Goal: Task Accomplishment & Management: Complete application form

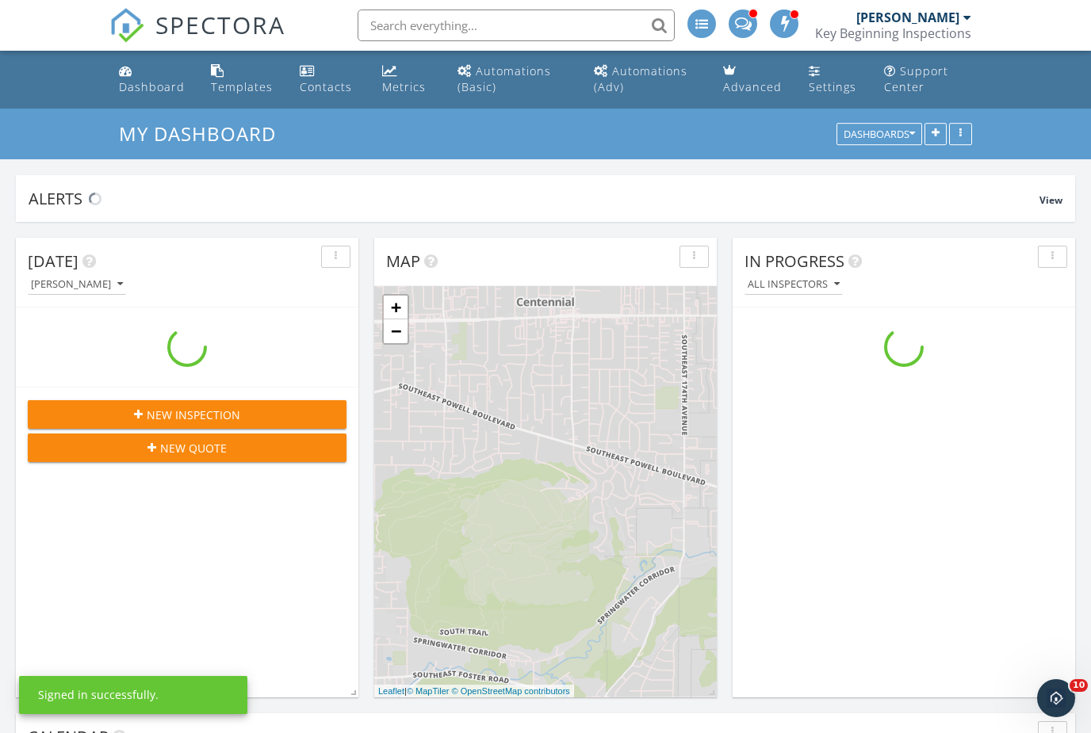
scroll to position [2315, 1092]
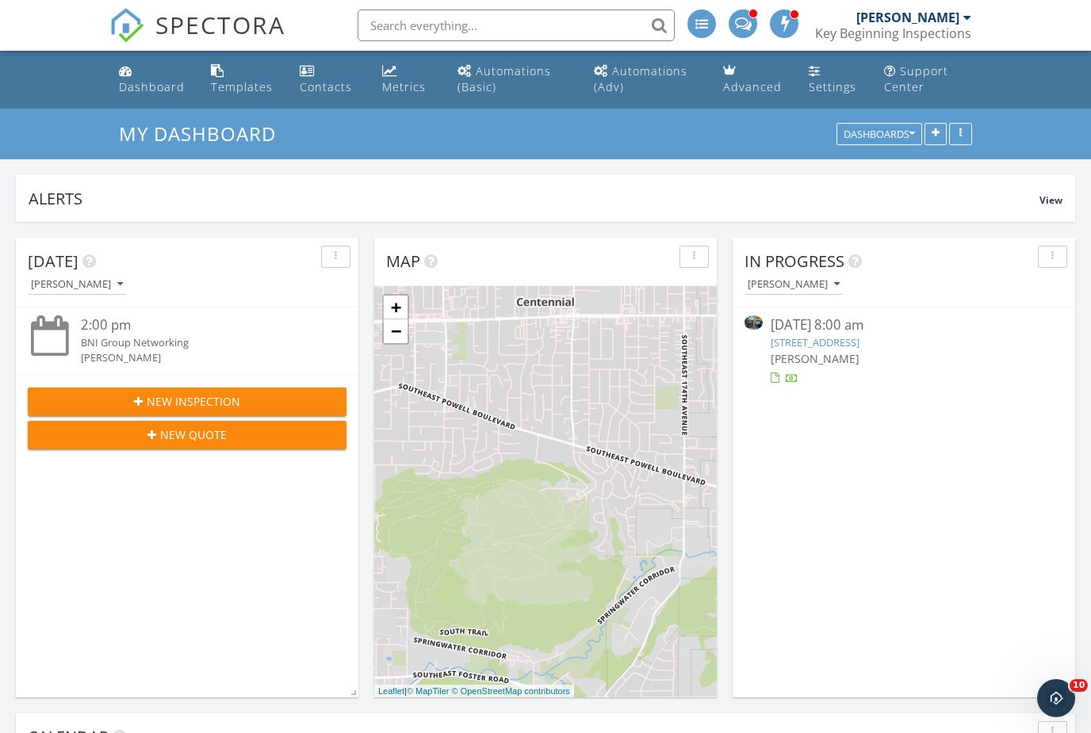
click at [136, 403] on icon "button" at bounding box center [138, 401] width 9 height 11
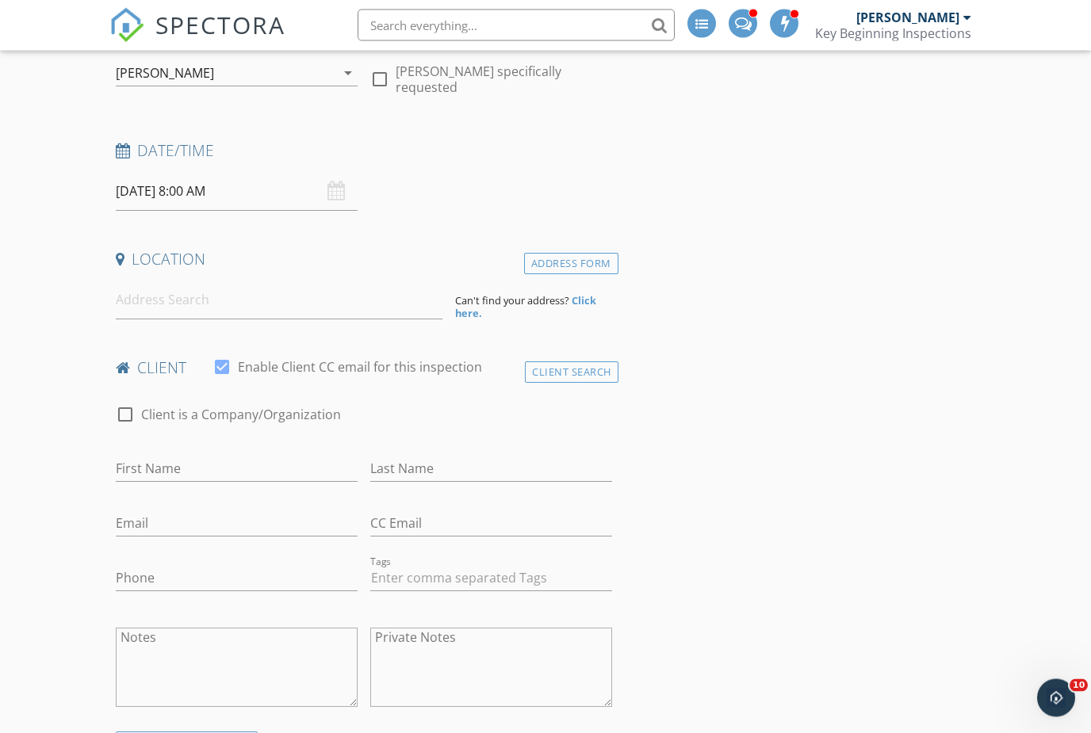
click at [202, 194] on input "09/30/2025 8:00 AM" at bounding box center [237, 192] width 242 height 39
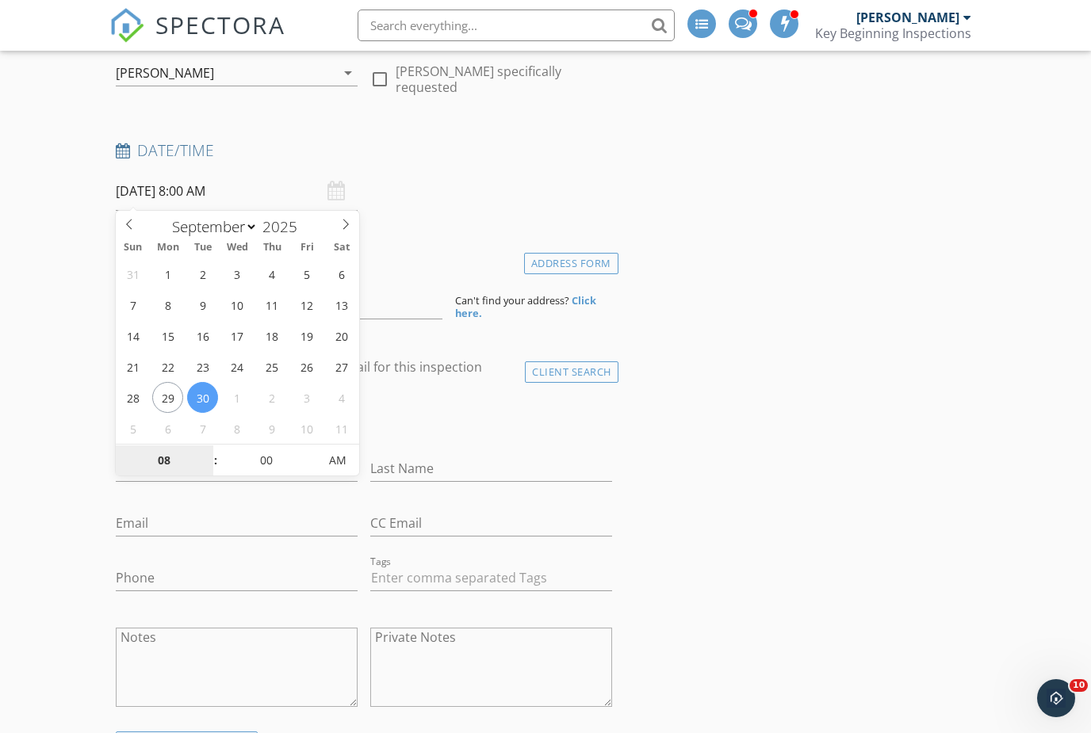
click at [152, 472] on input "08" at bounding box center [164, 461] width 97 height 32
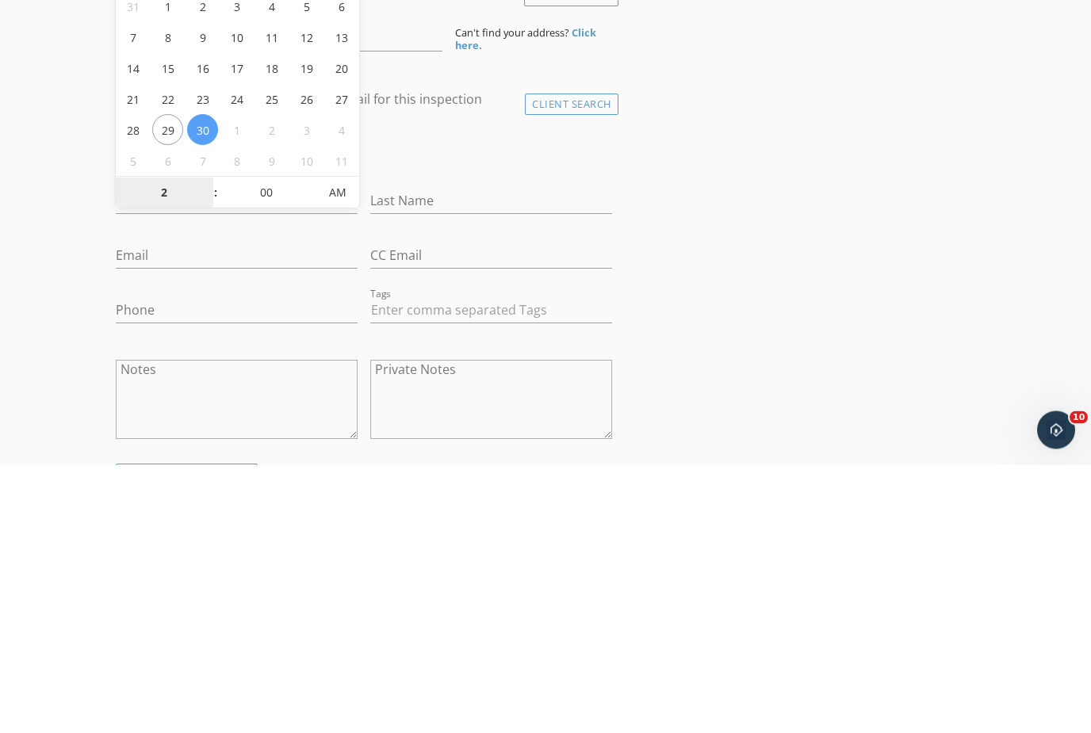
type input "02"
type input "[DATE] 2:00 PM"
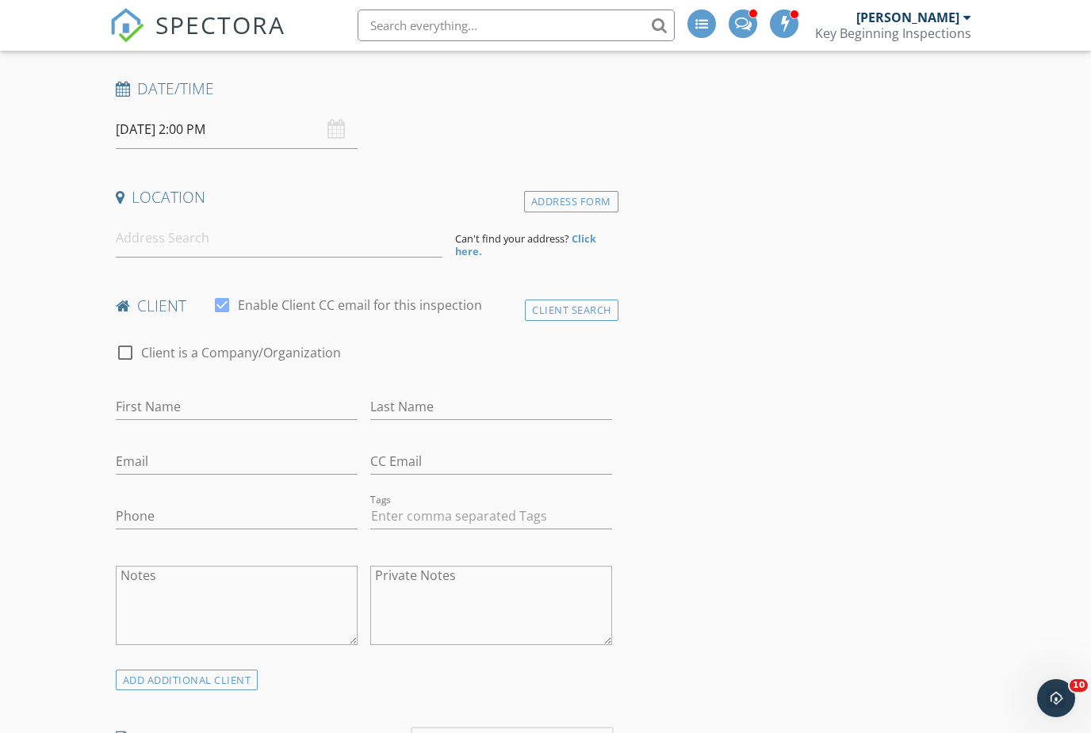
scroll to position [247, 0]
click at [138, 400] on input "First Name" at bounding box center [237, 406] width 242 height 26
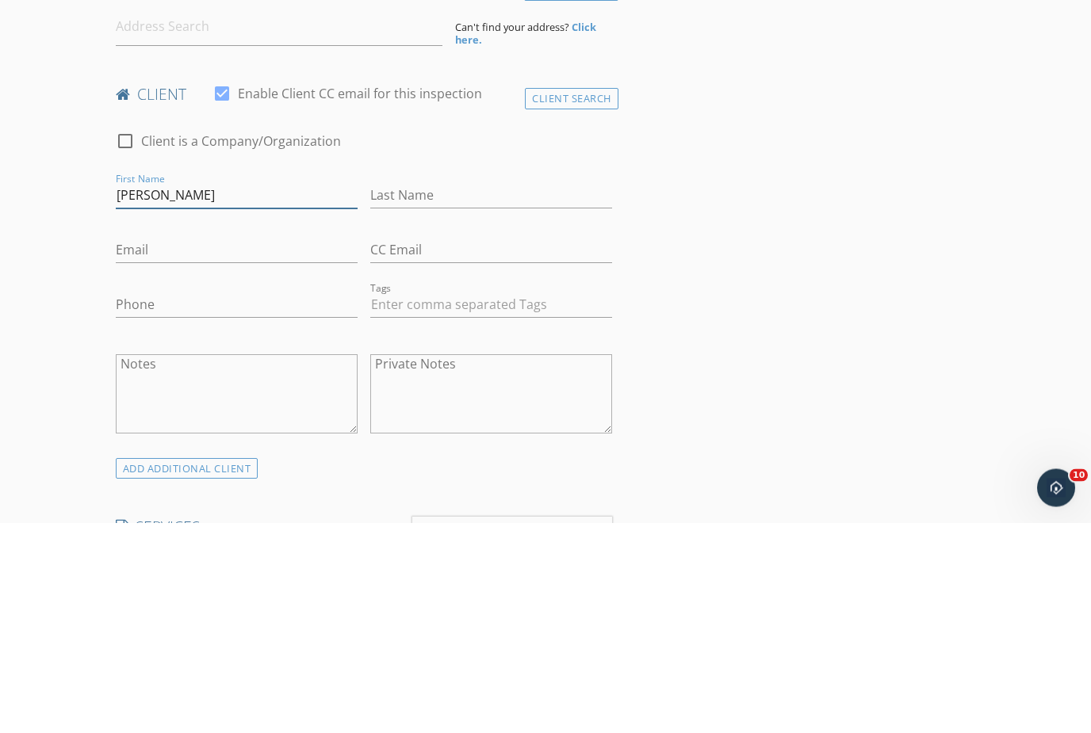
type input "Angela"
click at [447, 393] on input "Last Name" at bounding box center [491, 406] width 242 height 26
type input "Garza"
click at [281, 448] on input "Email" at bounding box center [237, 461] width 242 height 26
click at [257, 448] on input "Email" at bounding box center [237, 461] width 242 height 26
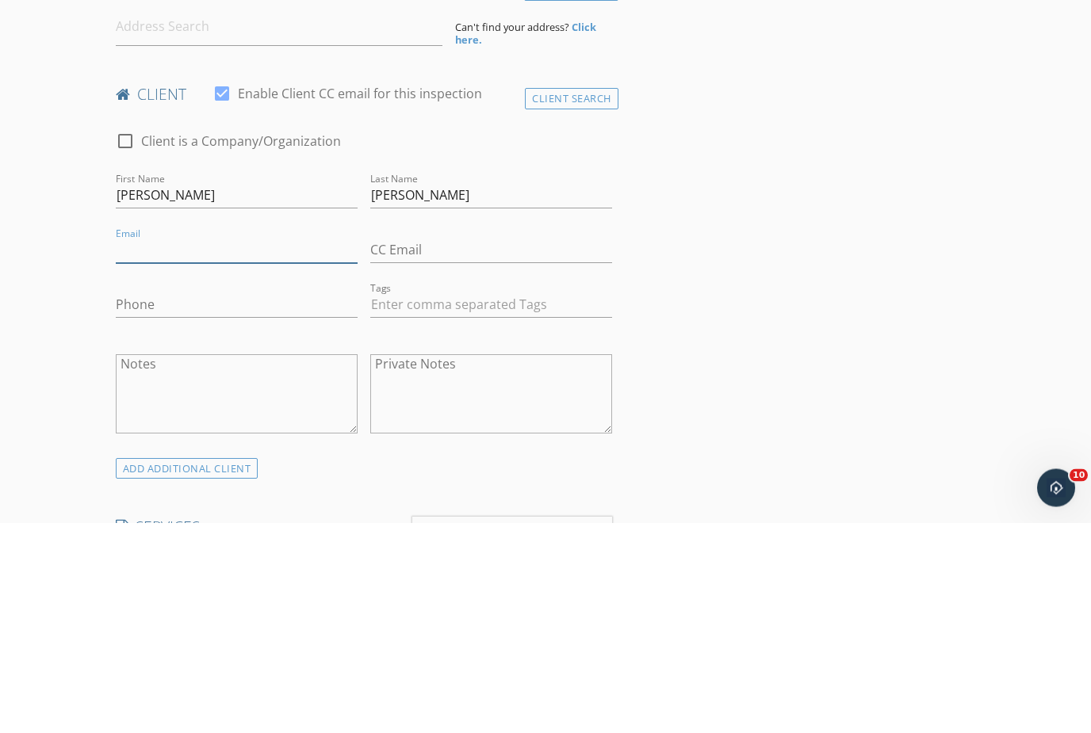
paste input "Angela2rtaylor@gmail.com"
type input "Angela2rtaylor@gmail.com"
click at [256, 503] on input "Phone" at bounding box center [237, 516] width 242 height 26
click at [263, 503] on input "Phone" at bounding box center [237, 516] width 242 height 26
paste input "503-935-1050"
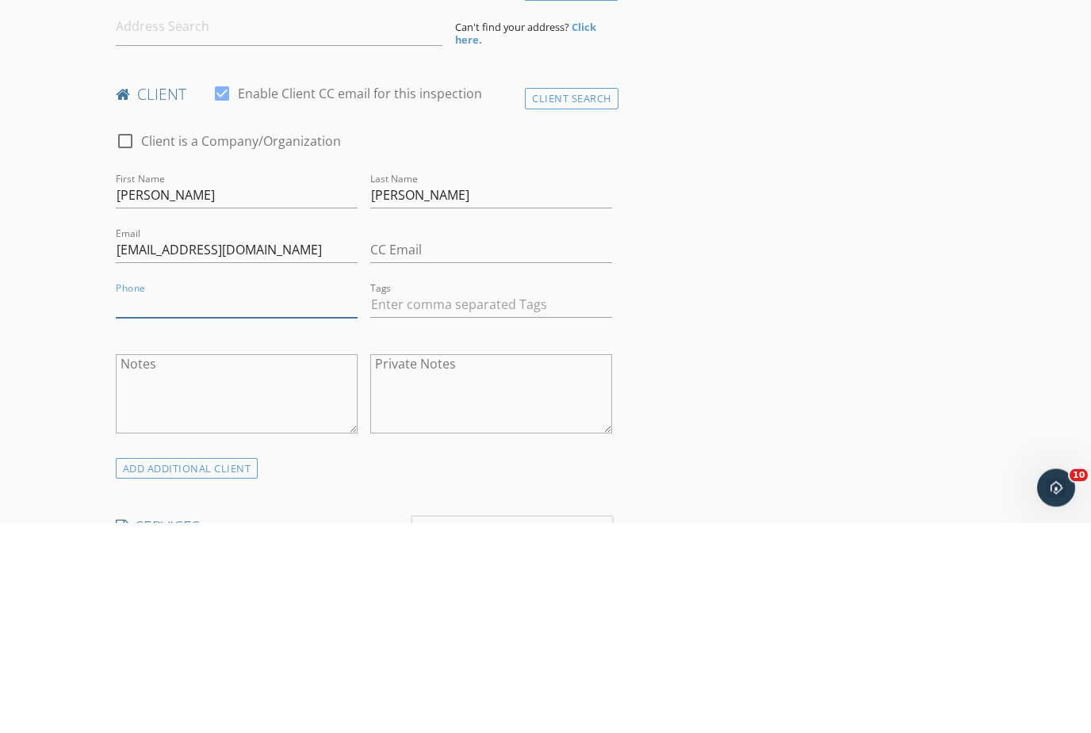
type input "503-935-1050"
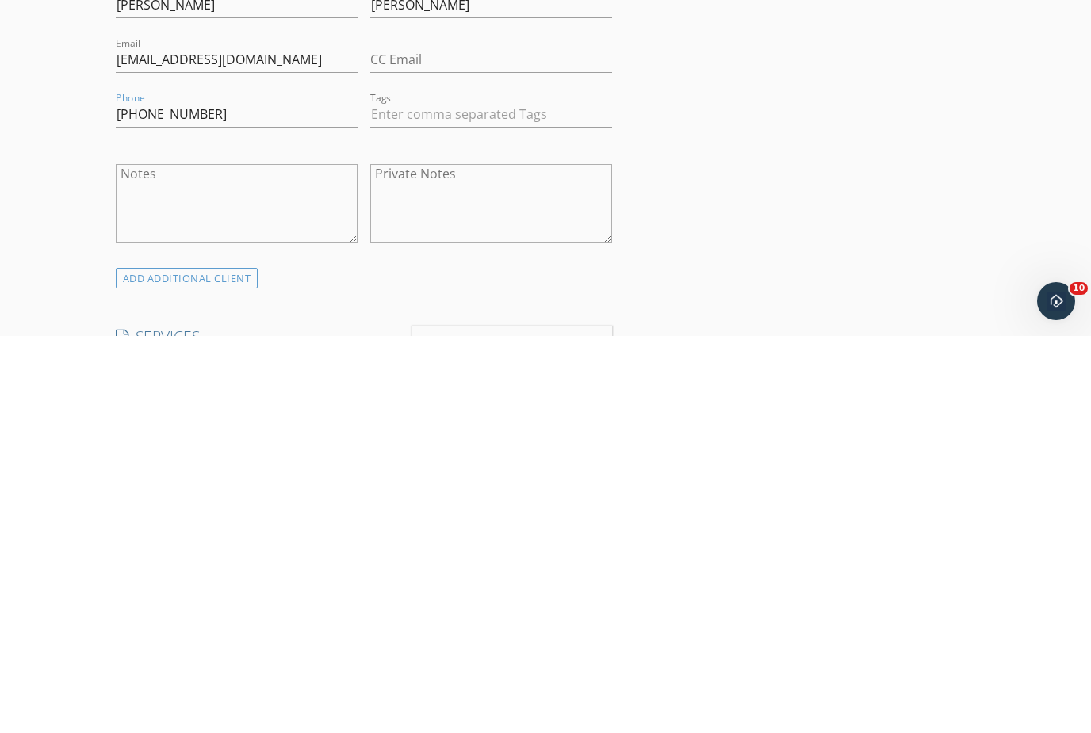
click at [212, 665] on div "ADD ADDITIONAL client" at bounding box center [187, 675] width 143 height 21
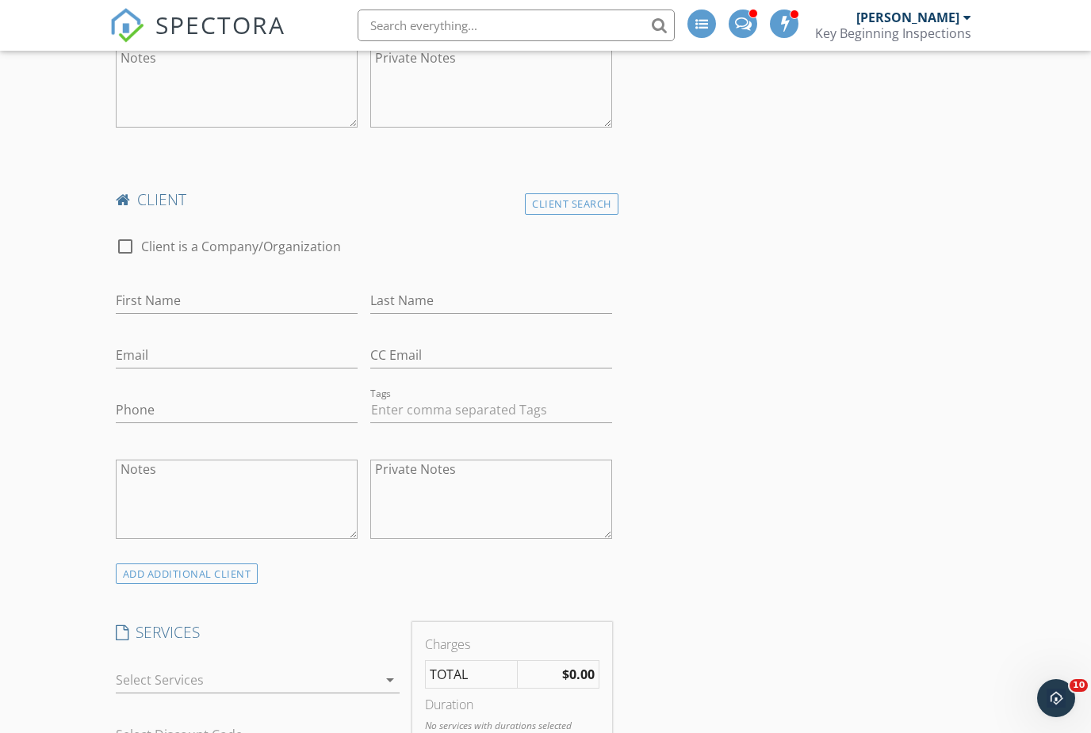
scroll to position [769, 0]
click at [230, 283] on input "First Name" at bounding box center [237, 296] width 242 height 26
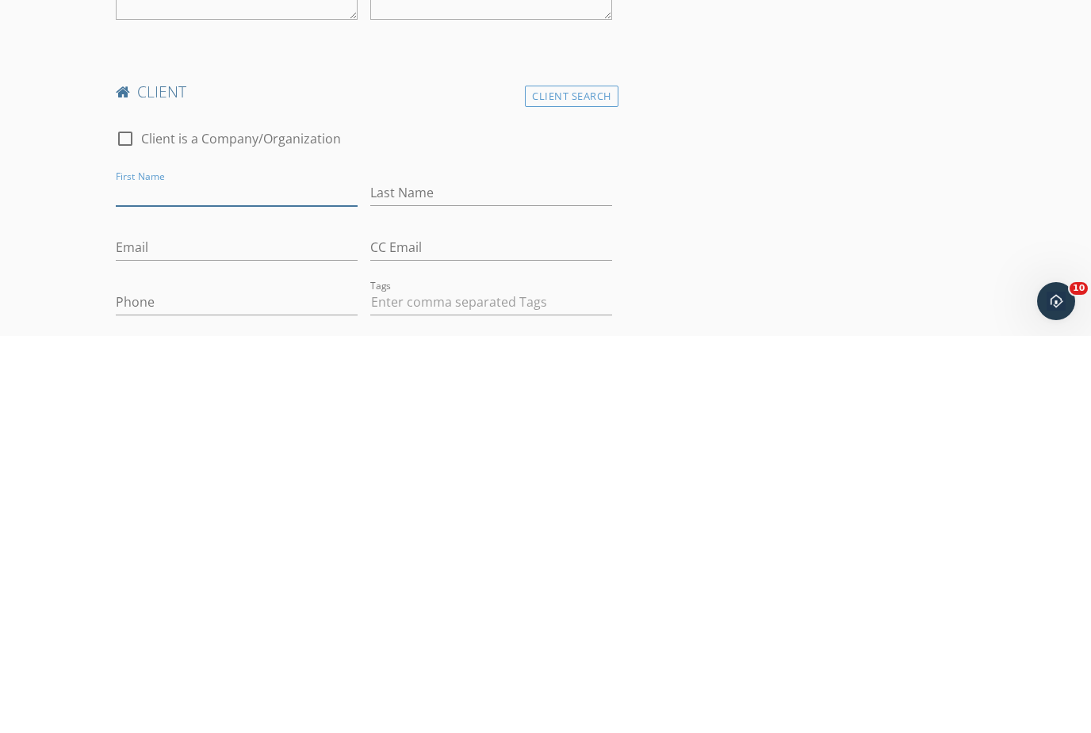
scroll to position [475, 0]
type input "Esteban"
click at [445, 568] on div "Last Name" at bounding box center [491, 594] width 242 height 52
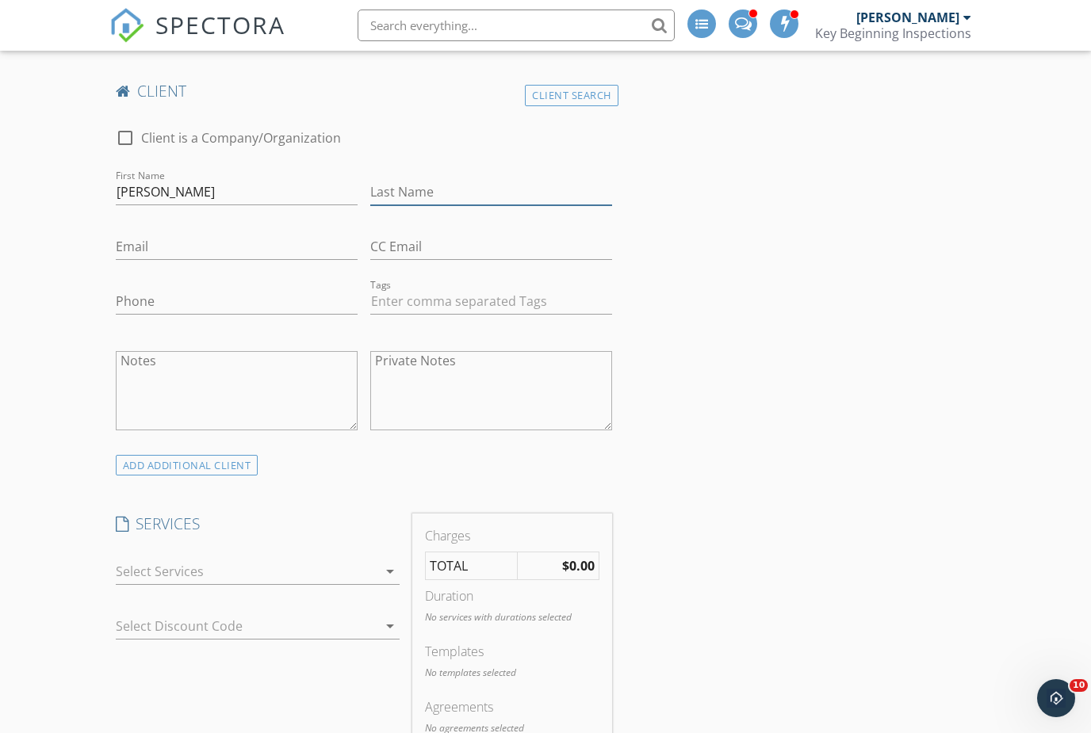
click at [421, 179] on input "Last Name" at bounding box center [491, 192] width 242 height 26
type input "Garza"
click at [273, 235] on input "Email" at bounding box center [237, 248] width 242 height 26
click at [262, 235] on input "Email" at bounding box center [237, 248] width 242 height 26
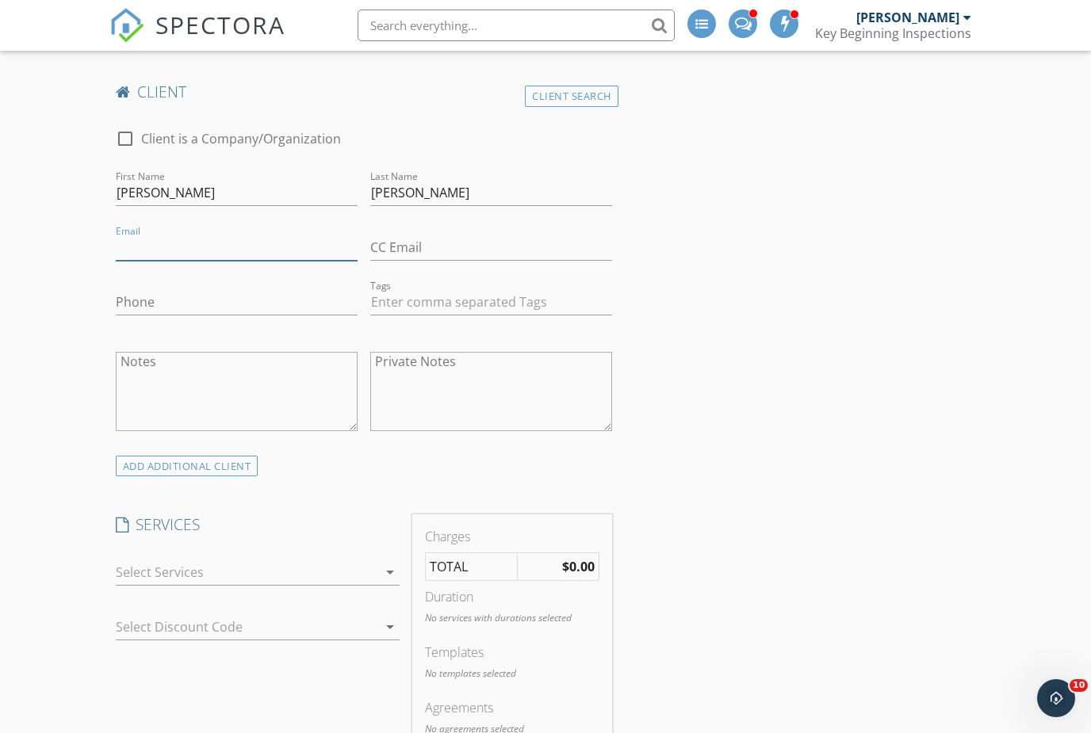
paste input "egarza9040@yahoo.com"
type input "egarza9040@yahoo.com"
click at [274, 291] on input "Phone" at bounding box center [237, 302] width 242 height 26
click at [285, 303] on input "Phone" at bounding box center [237, 302] width 242 height 26
paste input "971-900-9410"
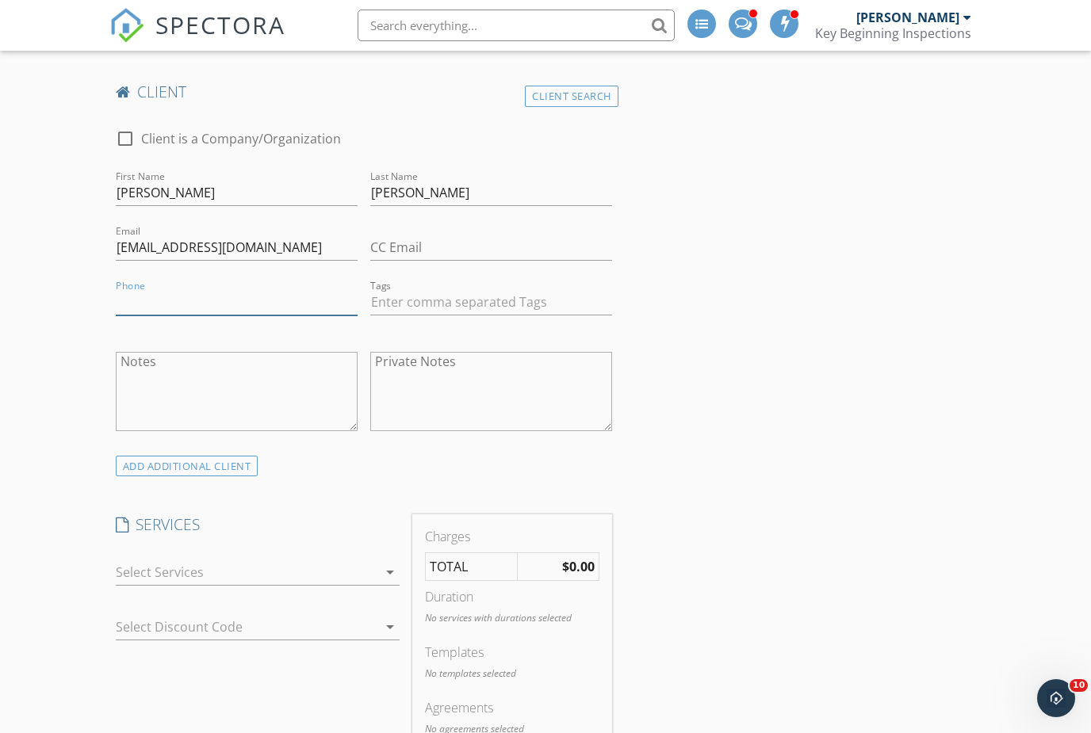
type input "971-900-9410"
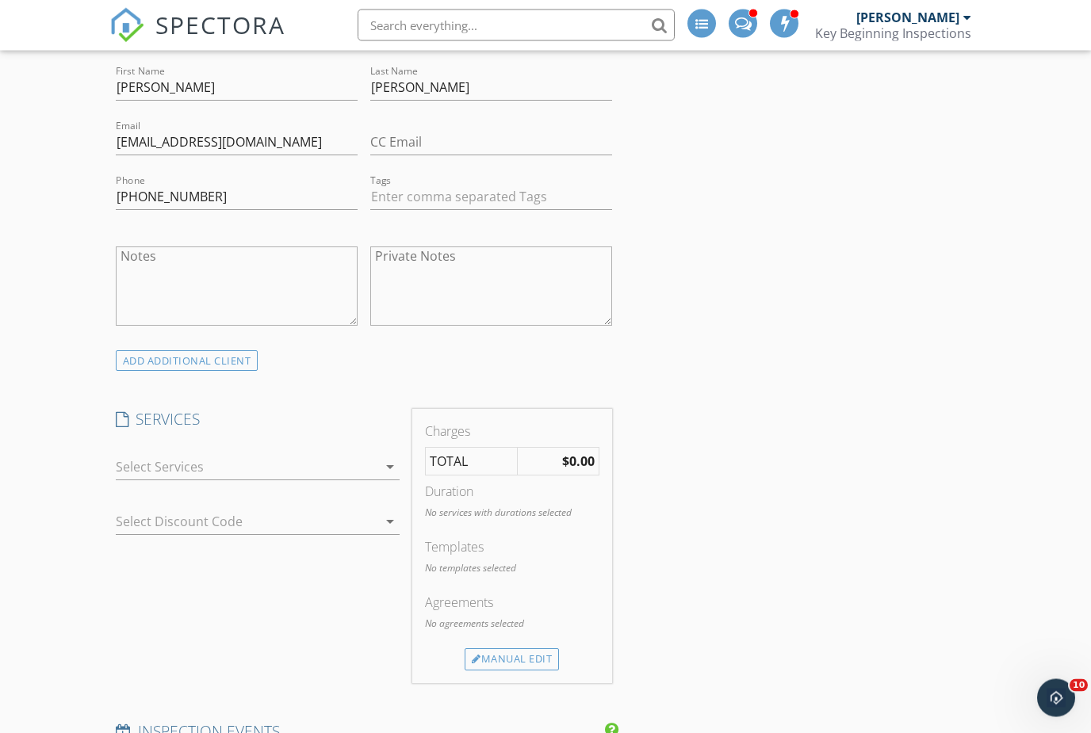
click at [390, 463] on icon "arrow_drop_down" at bounding box center [389, 467] width 19 height 19
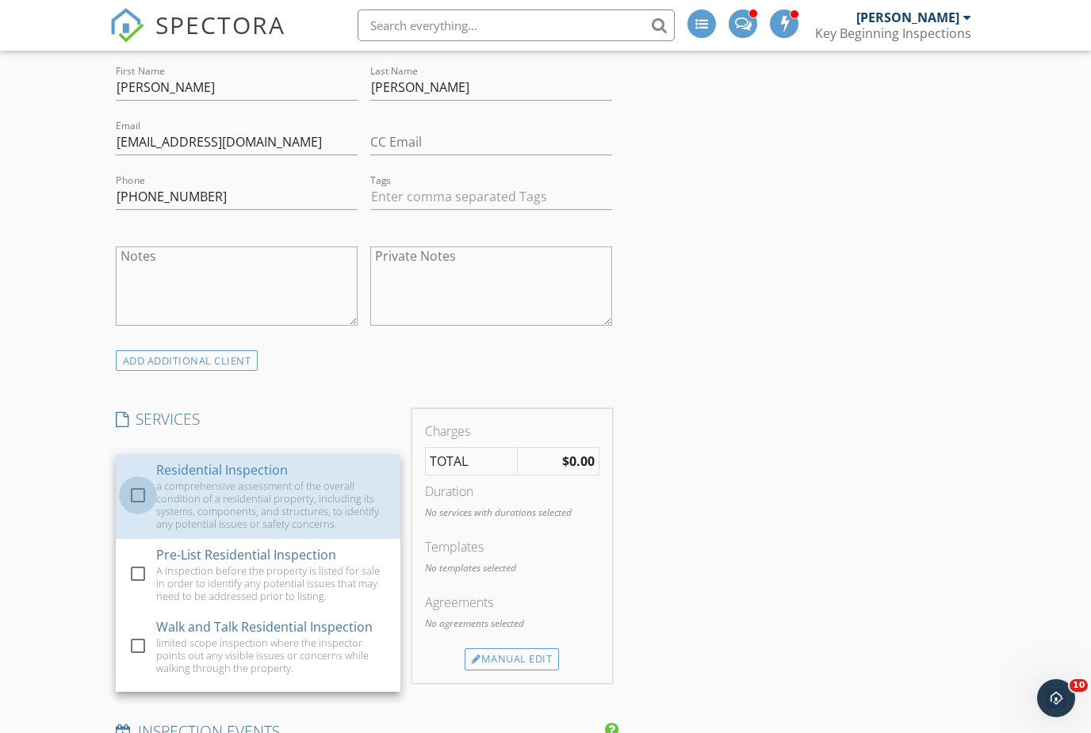
click at [132, 497] on div at bounding box center [137, 495] width 27 height 27
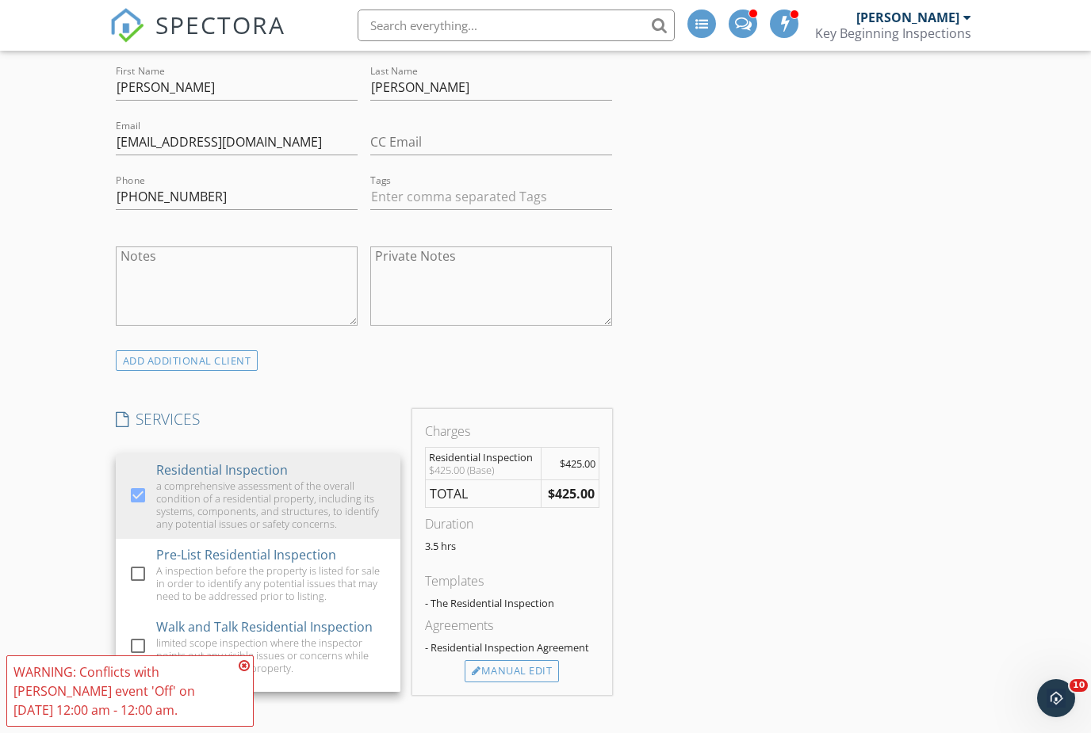
click at [819, 463] on div "INSPECTOR(S) check_box Shawn Millett PRIMARY Shawn Millett arrow_drop_down chec…" at bounding box center [545, 676] width 873 height 2906
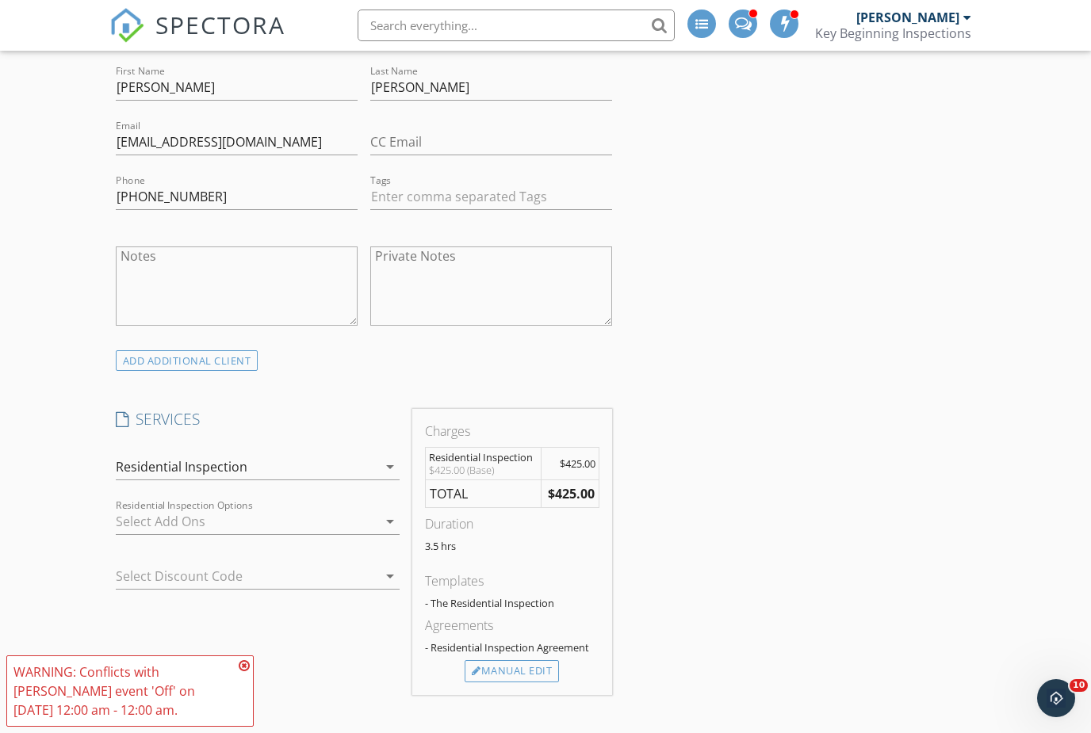
click at [380, 514] on icon "arrow_drop_down" at bounding box center [389, 521] width 19 height 19
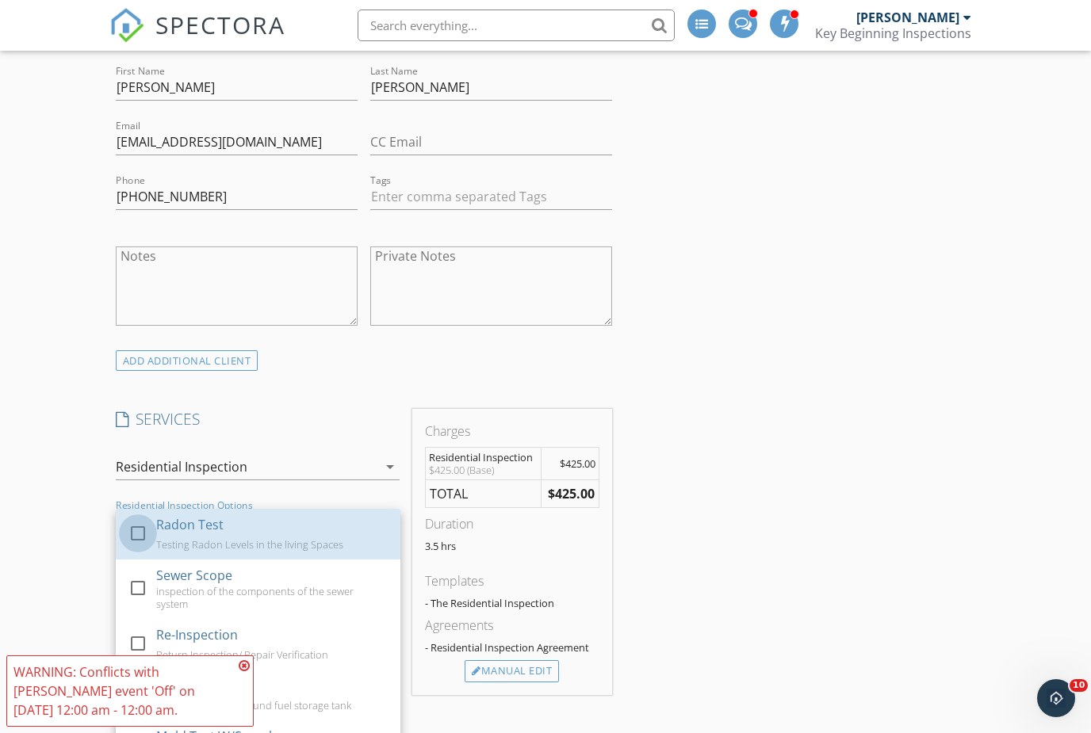
click at [136, 525] on div at bounding box center [137, 532] width 27 height 27
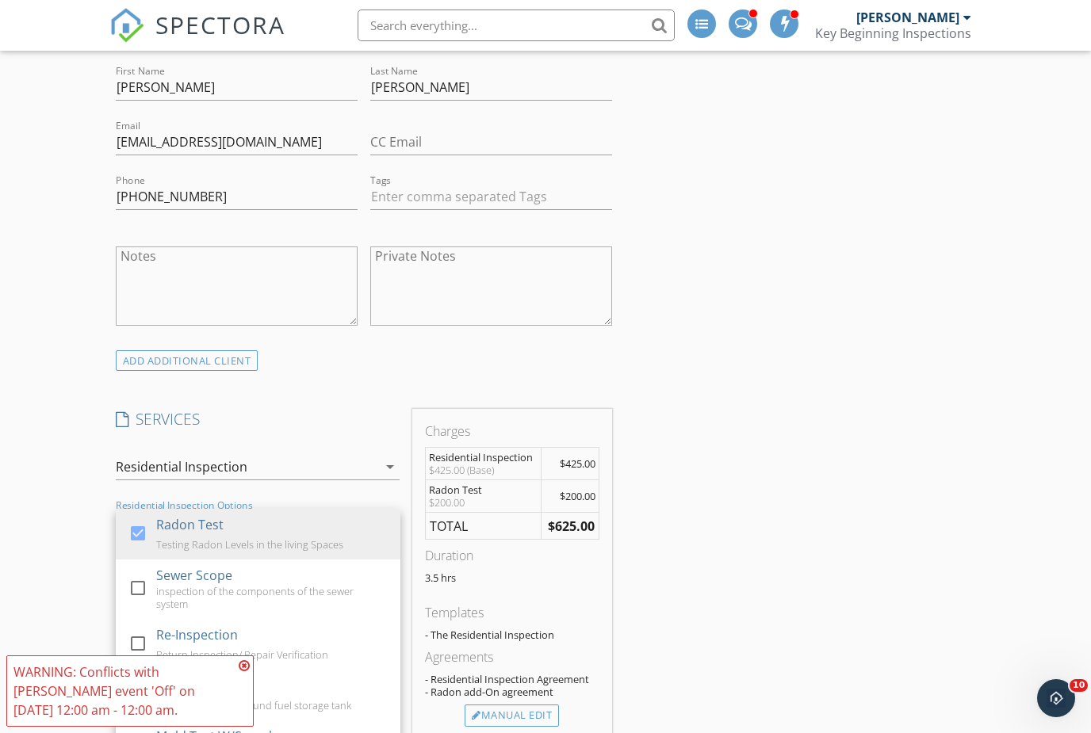
click at [139, 588] on div at bounding box center [137, 588] width 27 height 27
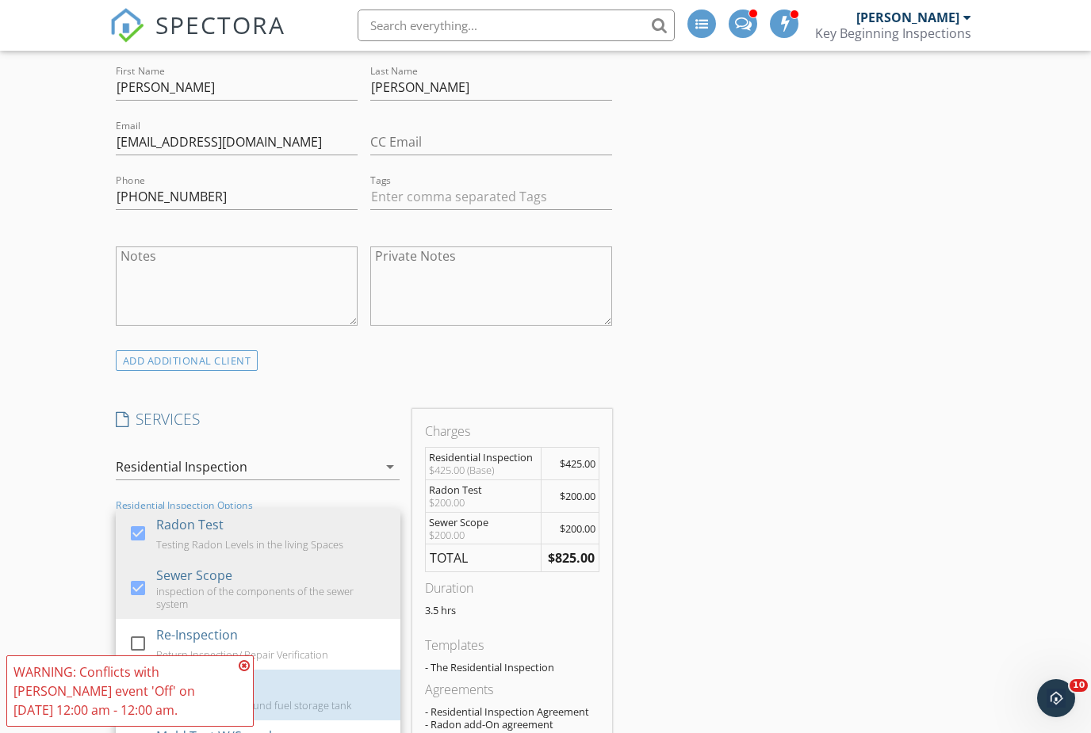
click at [146, 682] on div at bounding box center [137, 693] width 27 height 27
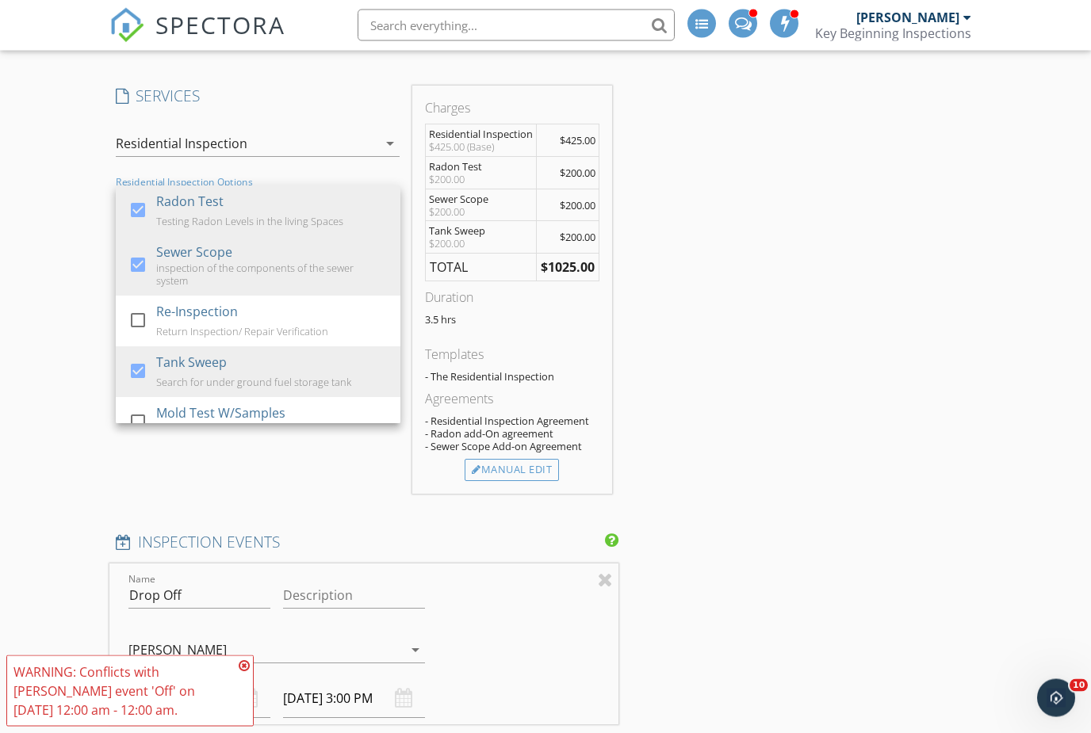
scroll to position [1306, 0]
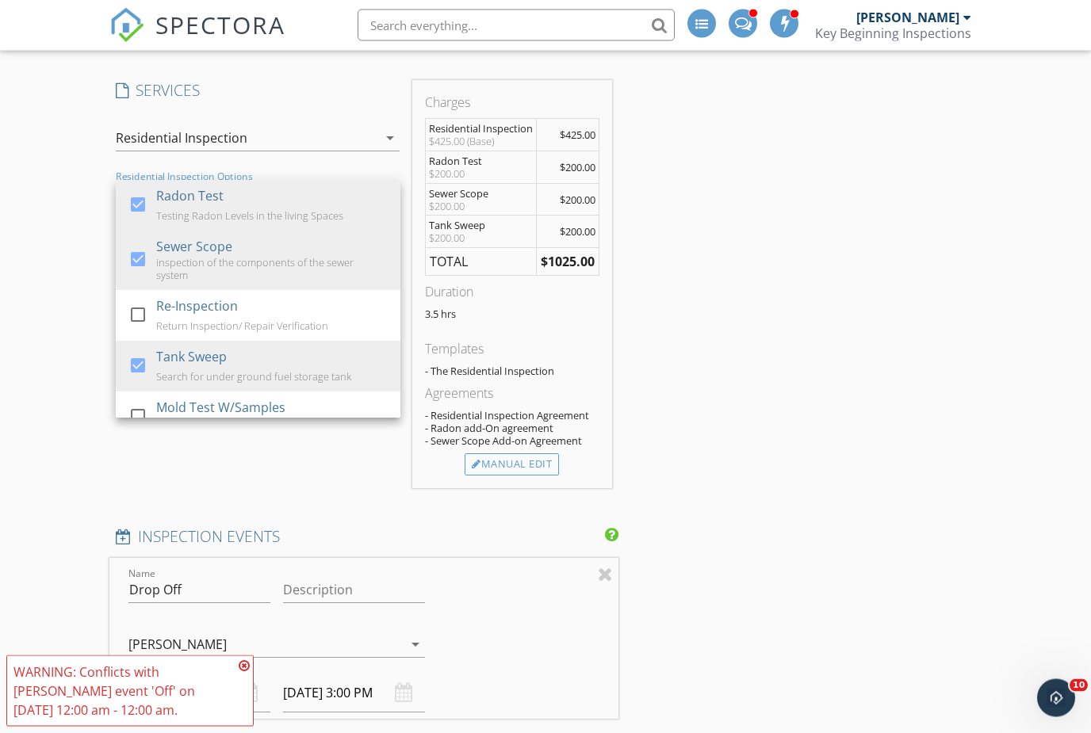
click at [892, 338] on div "INSPECTOR(S) check_box Shawn Millett PRIMARY Shawn Millett arrow_drop_down chec…" at bounding box center [545, 575] width 873 height 3360
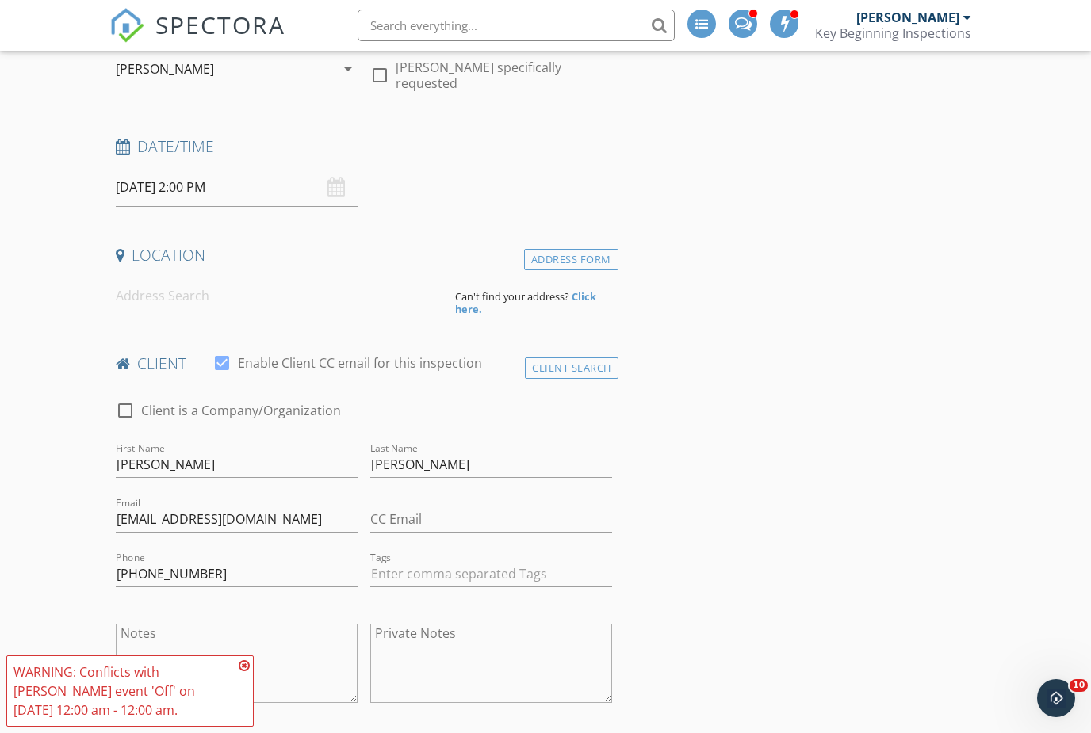
scroll to position [190, 0]
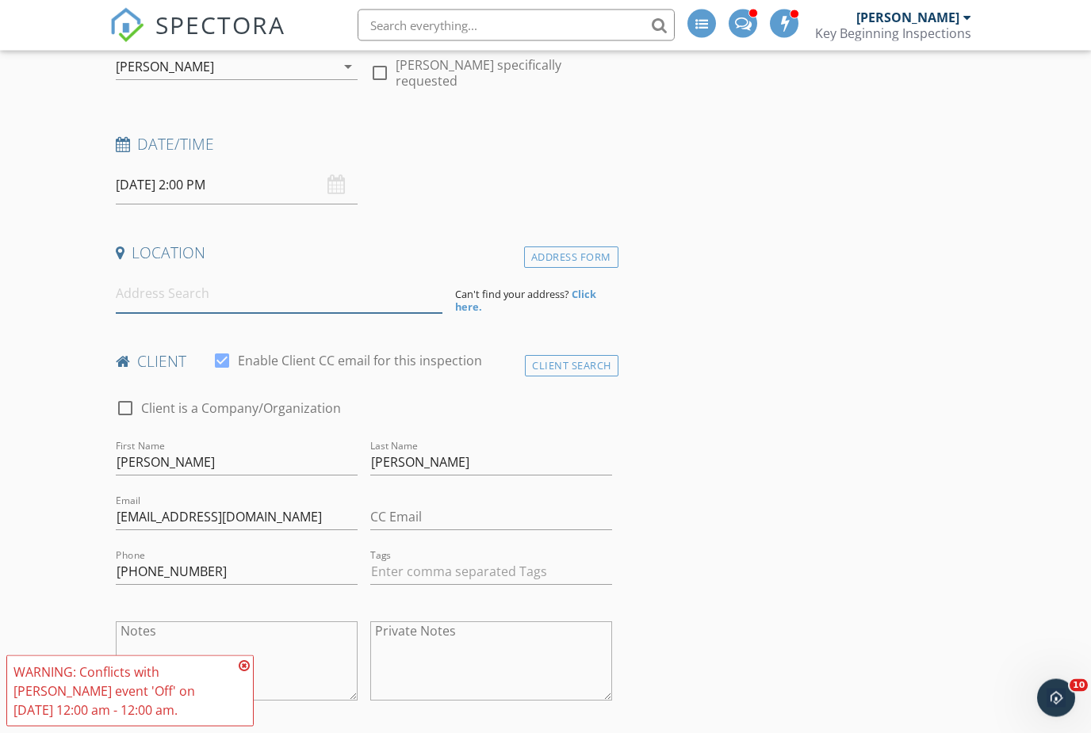
click at [289, 296] on input at bounding box center [279, 294] width 327 height 39
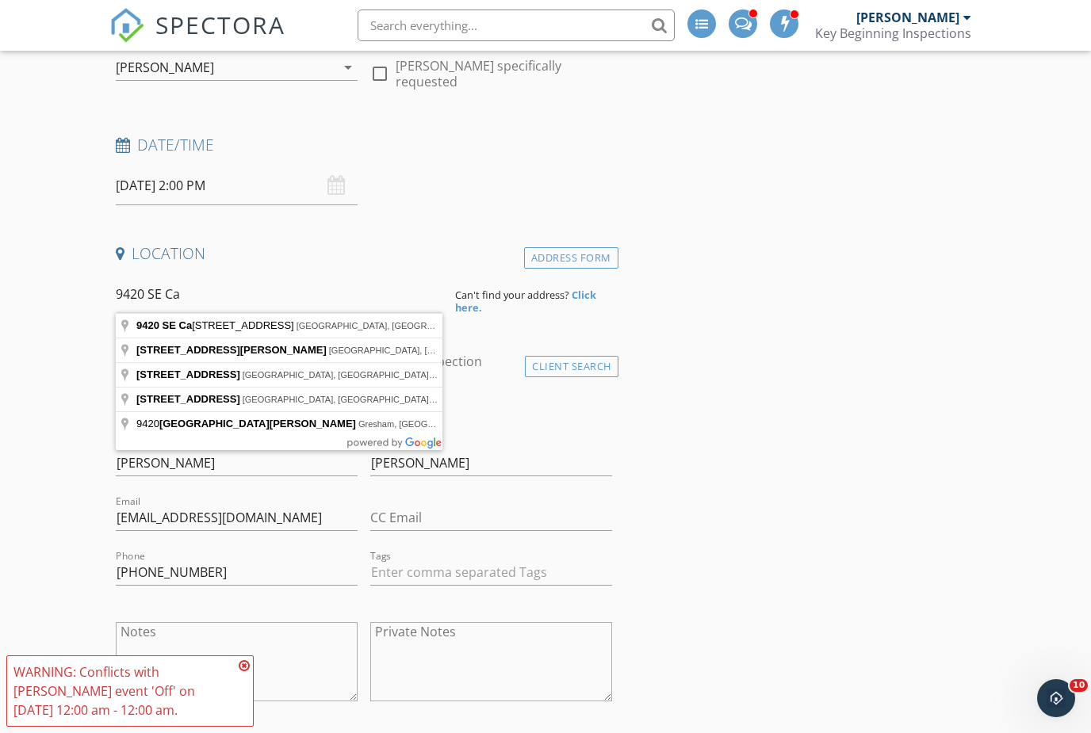
type input "9420 SE Carnaby Way, Happy Valley, OR, USA"
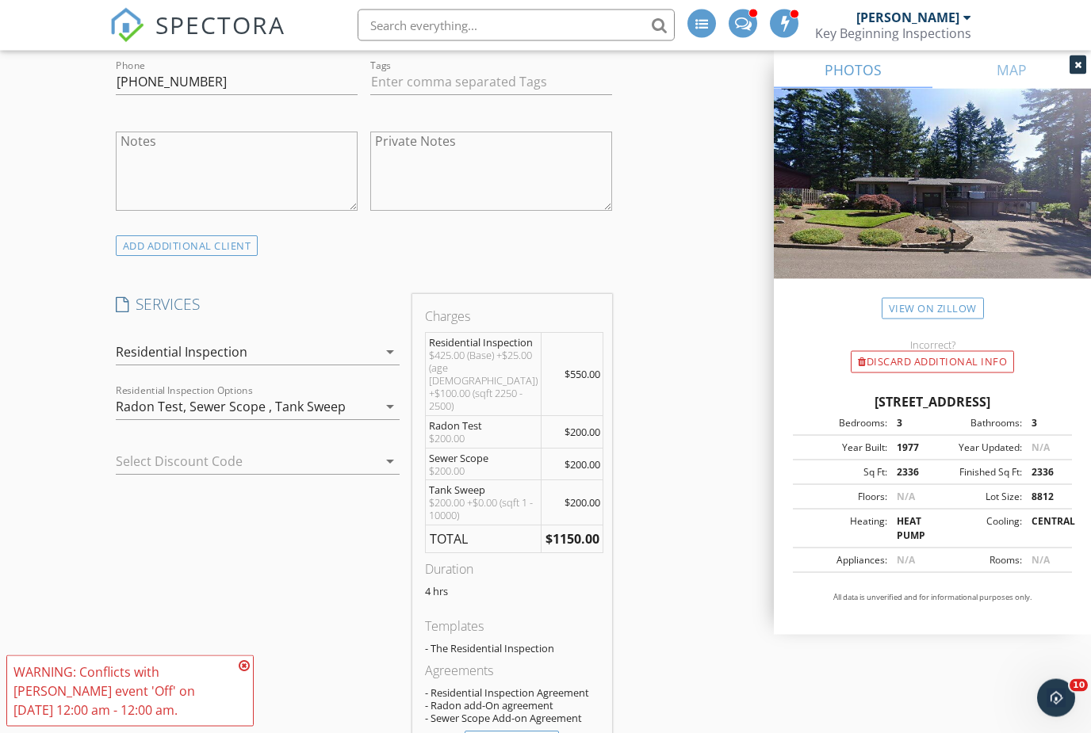
scroll to position [1417, 0]
click at [383, 456] on icon "arrow_drop_down" at bounding box center [389, 461] width 19 height 19
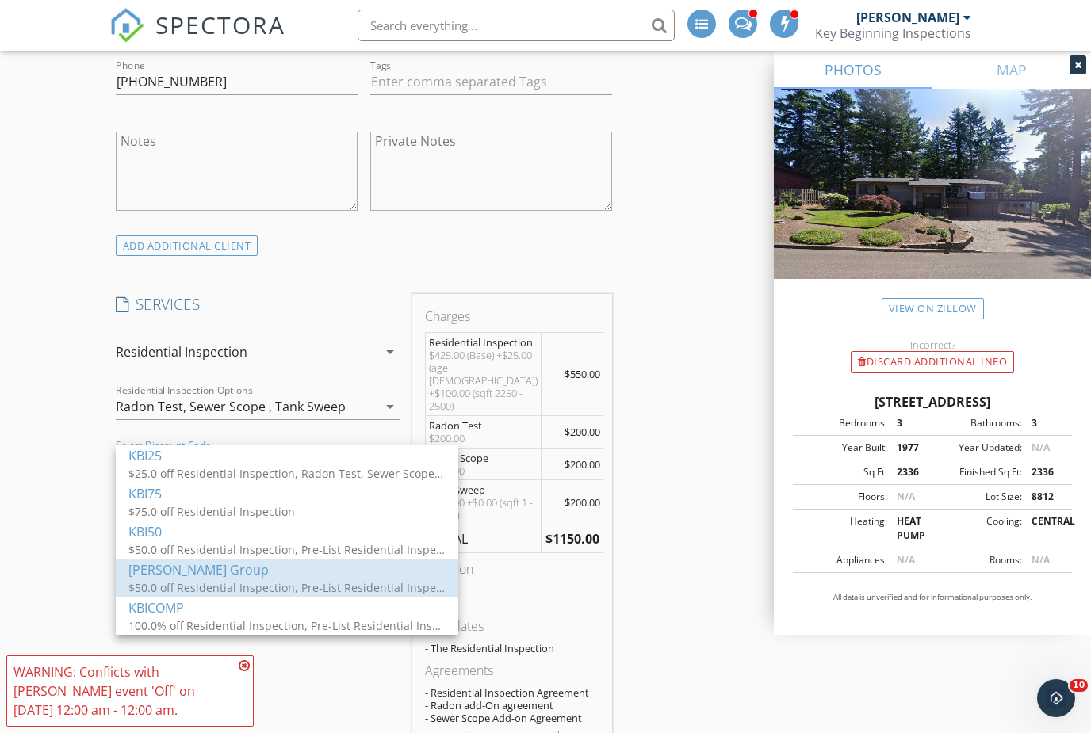
click at [232, 579] on div "Pobanz Group" at bounding box center [286, 569] width 317 height 19
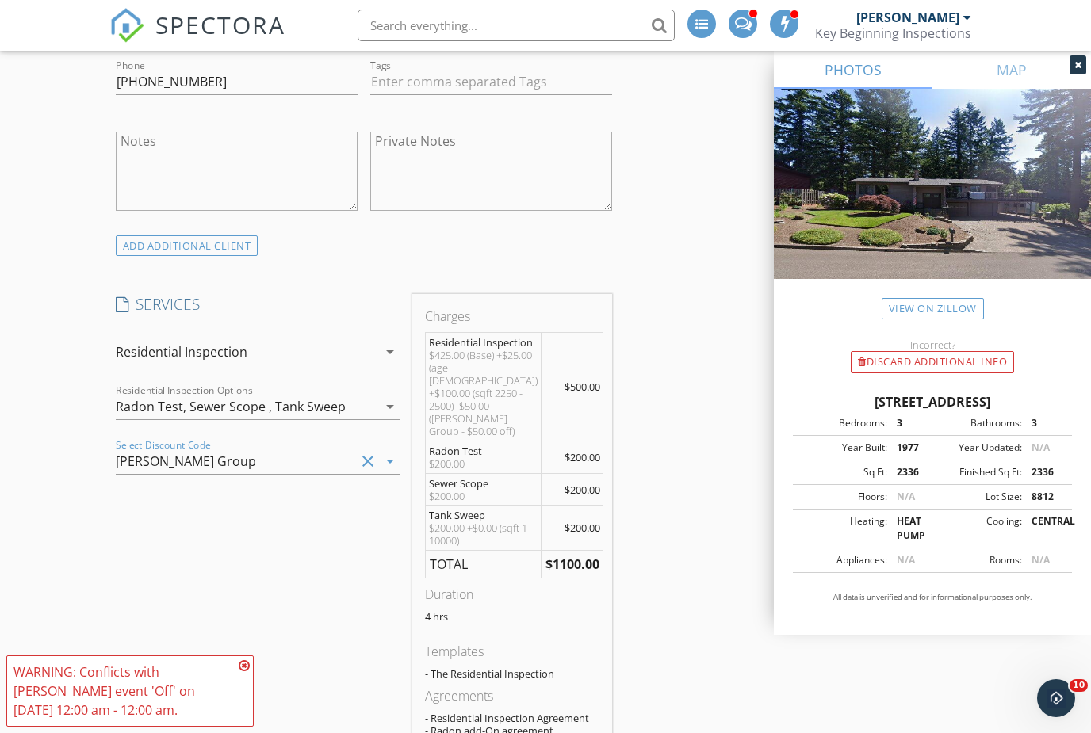
click at [575, 450] on span "$200.00" at bounding box center [582, 457] width 36 height 14
click at [1083, 68] on div at bounding box center [1077, 64] width 17 height 19
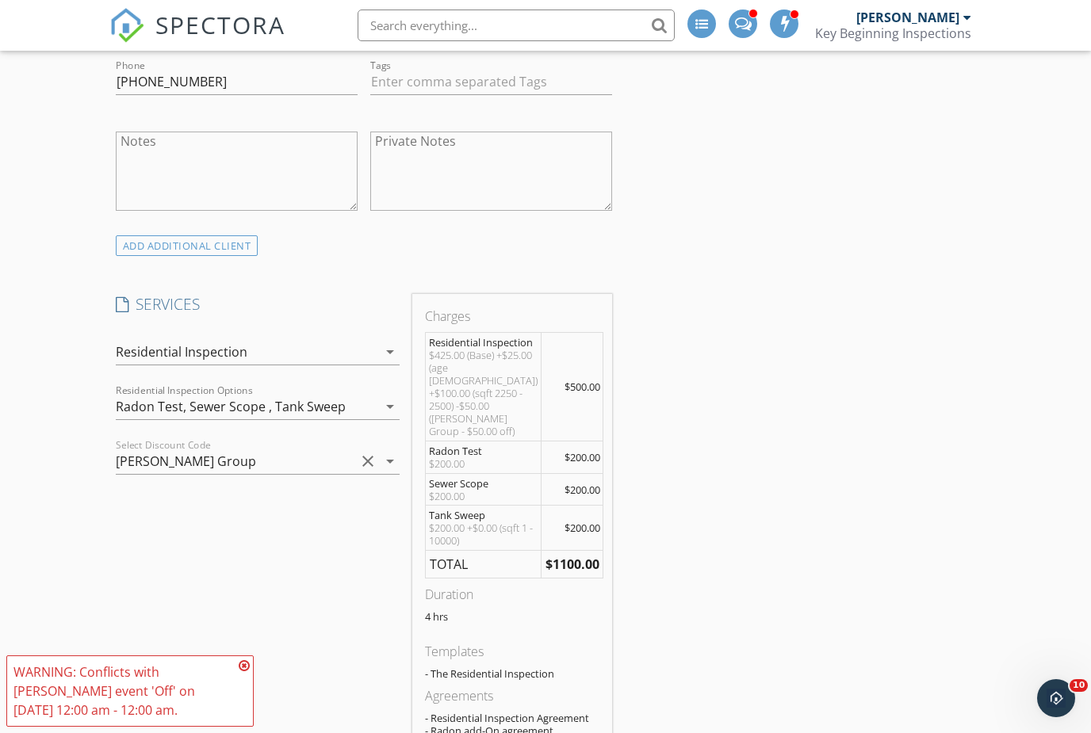
click at [368, 453] on icon "clear" at bounding box center [367, 461] width 19 height 19
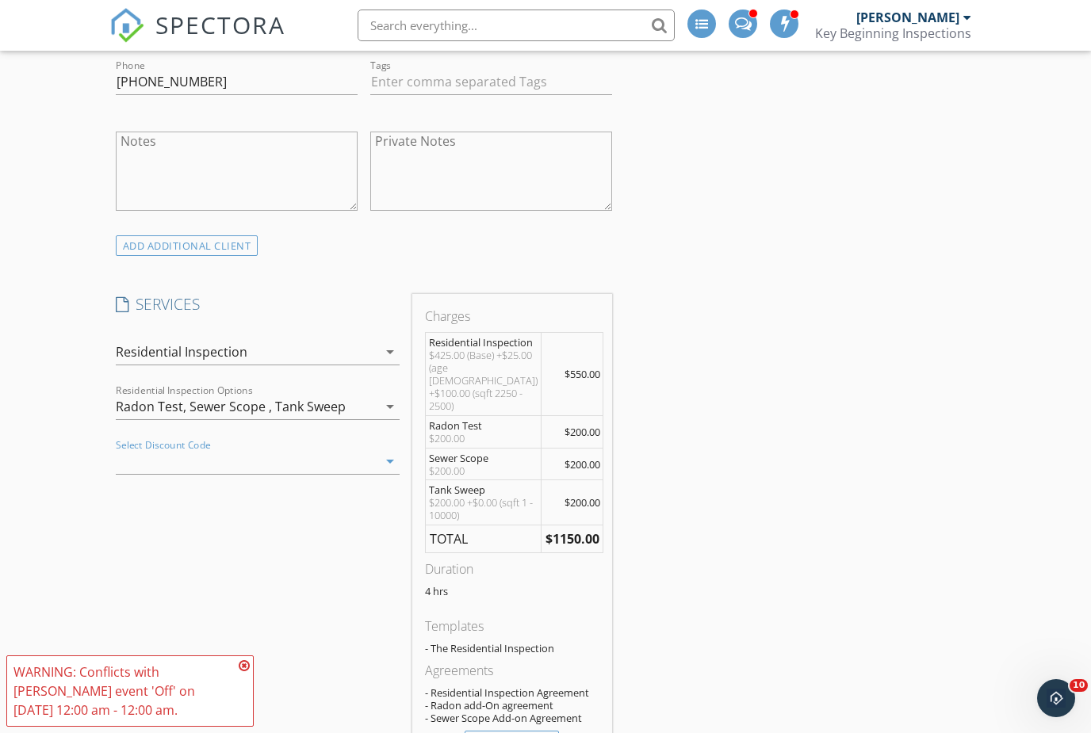
click at [312, 449] on div at bounding box center [236, 461] width 240 height 25
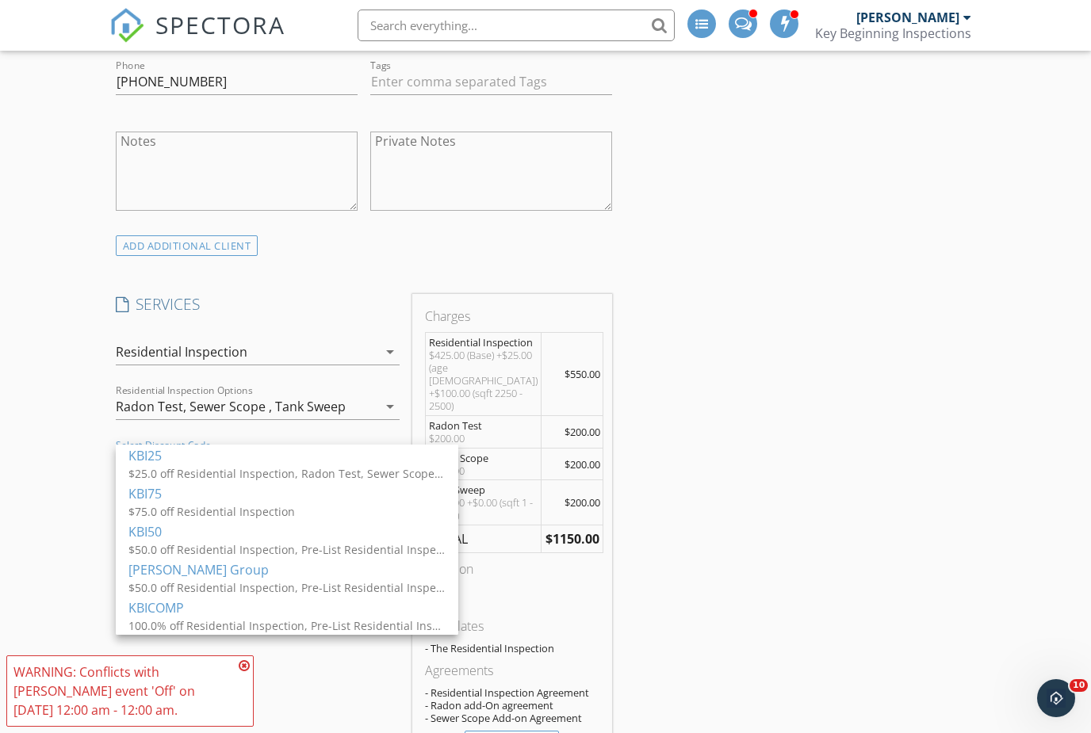
click at [310, 542] on div "$50.0 off Residential Inspection, Pre-List Residential Inspection , Walk and Ta…" at bounding box center [286, 549] width 317 height 17
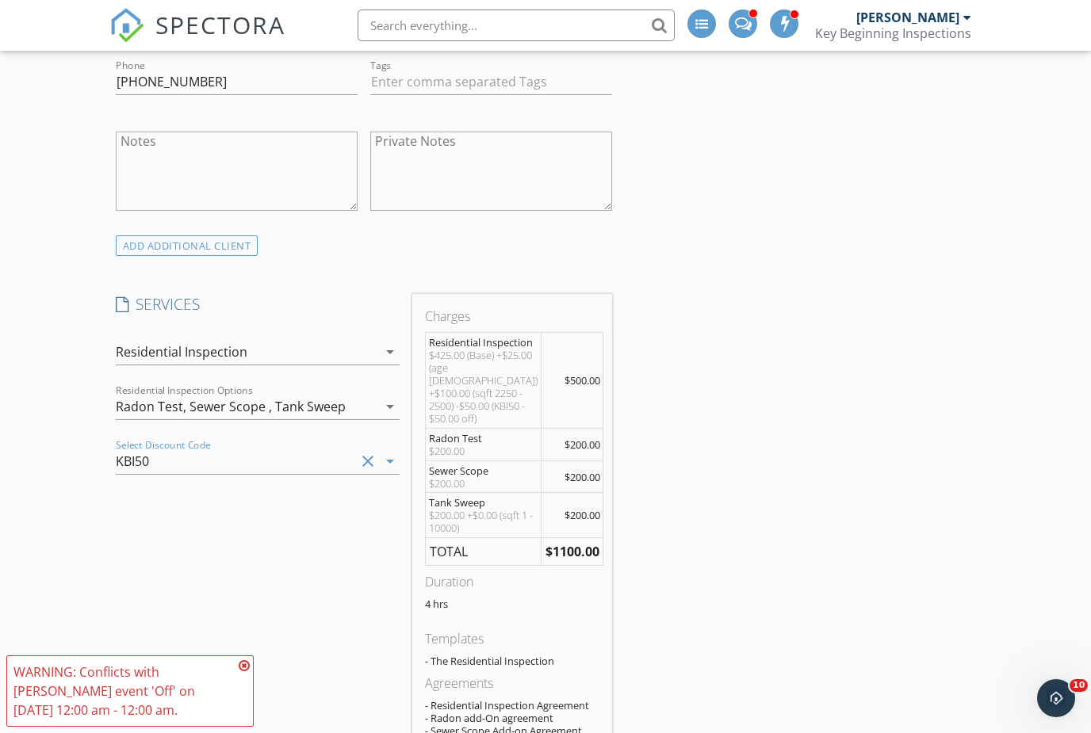
click at [249, 672] on icon at bounding box center [244, 666] width 11 height 13
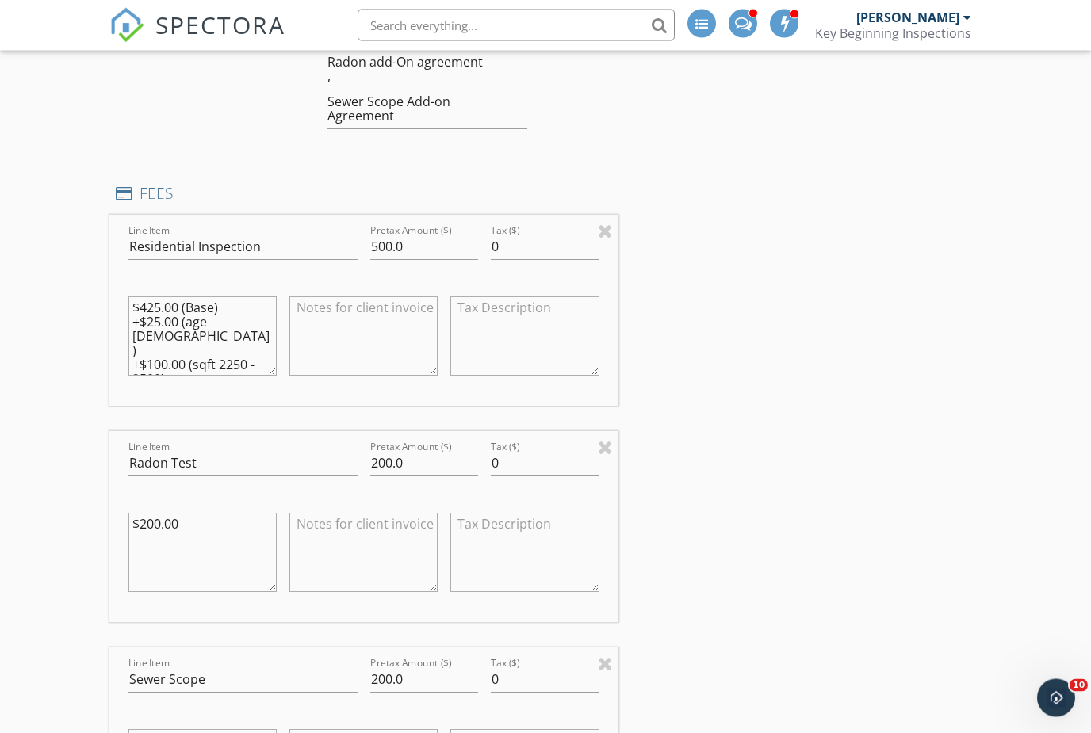
scroll to position [1746, 0]
click at [437, 242] on input "500.0" at bounding box center [424, 247] width 109 height 26
type input "5"
type input "425.00"
click at [133, 323] on textarea "$425.00 (Base) +$25.00 (age 25 - 50) +$100.00 (sqft 2250 - 2500) -$50.00 (KBI50…" at bounding box center [202, 335] width 148 height 79
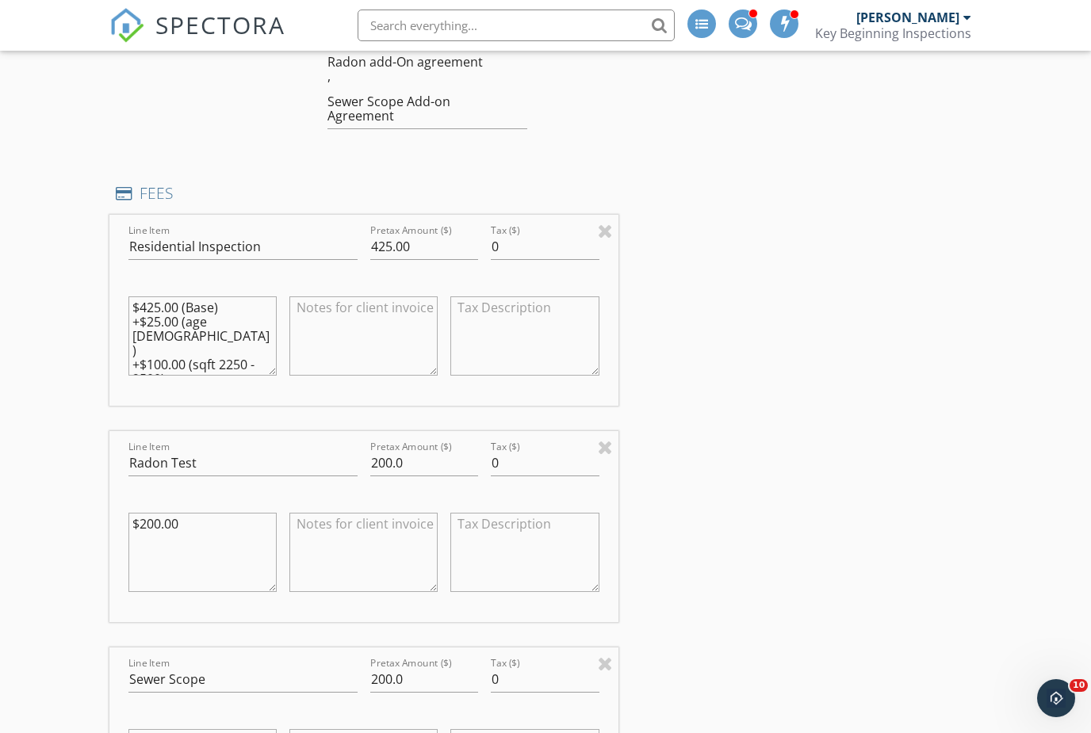
click at [143, 317] on textarea "$425.00 (Base) +$25.00 (age 25 - 50) +$100.00 (sqft 2250 - 2500) -$50.00 (KBI50…" at bounding box center [202, 335] width 148 height 79
click at [142, 323] on textarea "$425.00 (Base) +$25.00 (age 25 - 50) +$100.00 (sqft 2250 - 2500) -$50.00 (KBI50…" at bounding box center [202, 335] width 148 height 79
type textarea "$425.00 (Base)"
click at [938, 243] on div "INSPECTOR(S) check_box Shawn Millett PRIMARY Shawn Millett arrow_drop_down chec…" at bounding box center [545, 687] width 873 height 4467
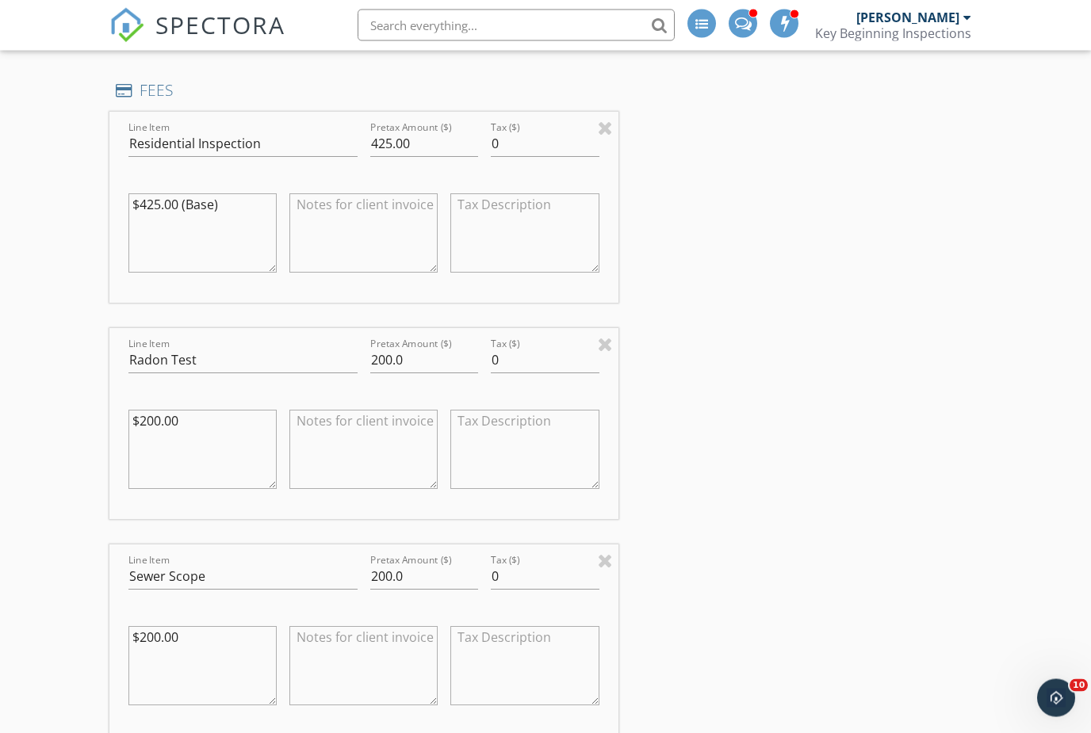
scroll to position [1816, 0]
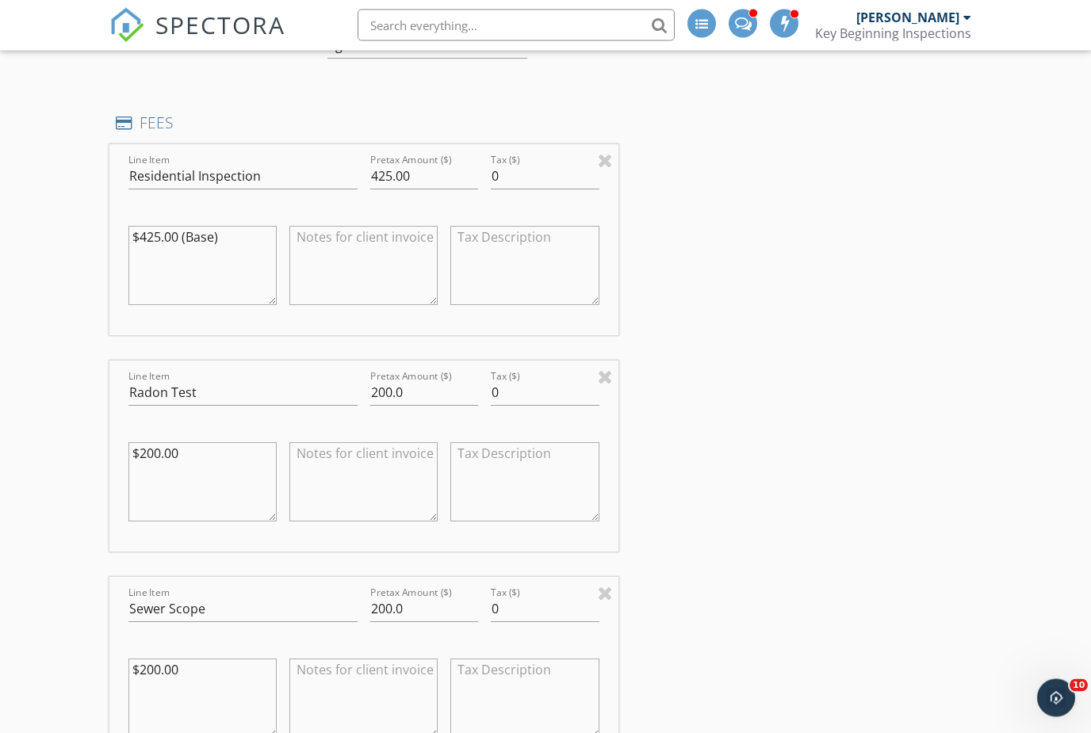
click at [223, 449] on textarea "$200.00" at bounding box center [202, 482] width 148 height 79
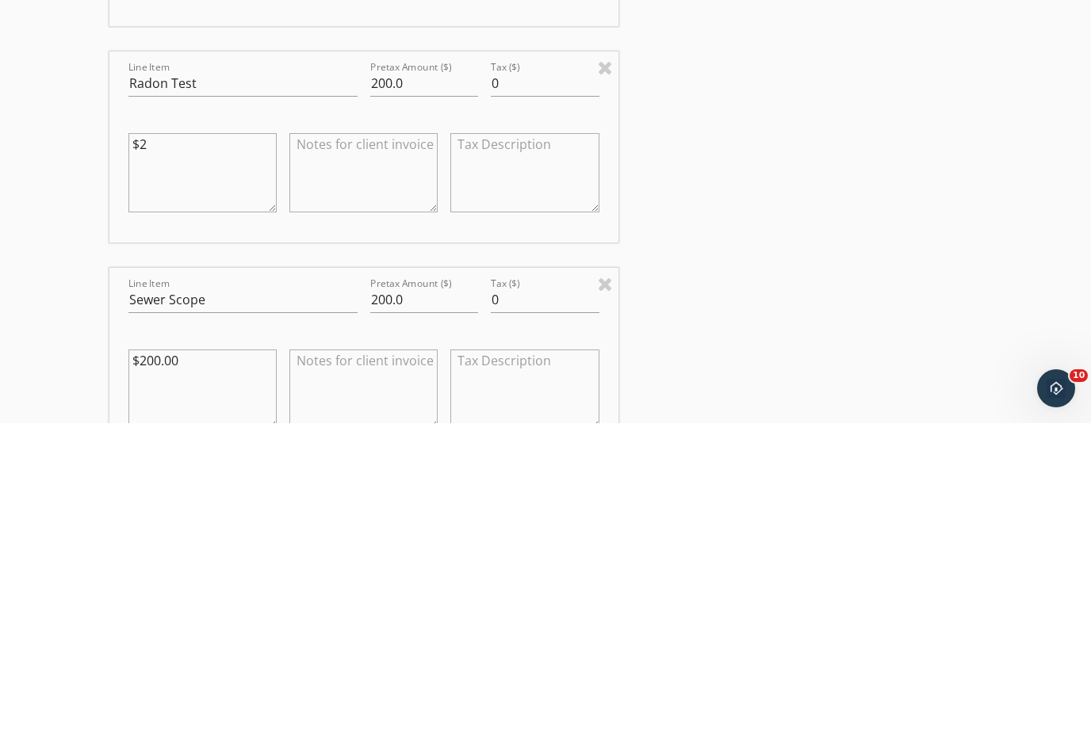
type textarea "$"
type textarea "100.00"
click at [430, 380] on input "200.0" at bounding box center [424, 393] width 109 height 26
type input "2"
type input "100.0"
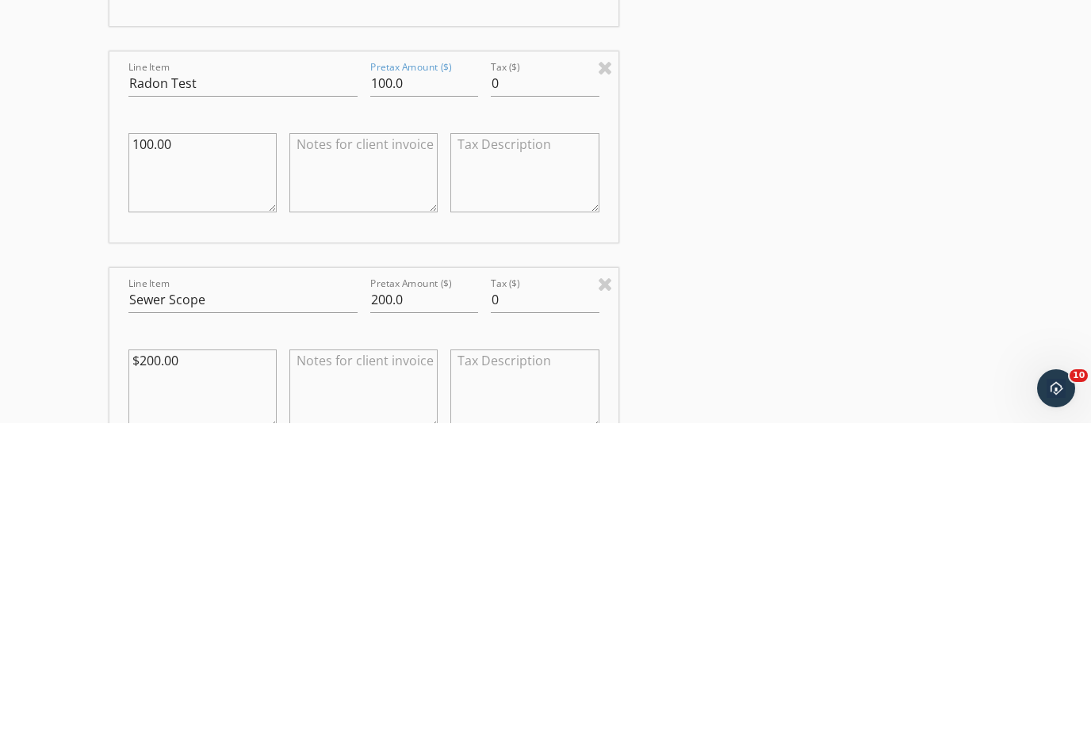
click at [936, 159] on div "INSPECTOR(S) check_box Shawn Millett PRIMARY Shawn Millett arrow_drop_down chec…" at bounding box center [545, 618] width 873 height 4467
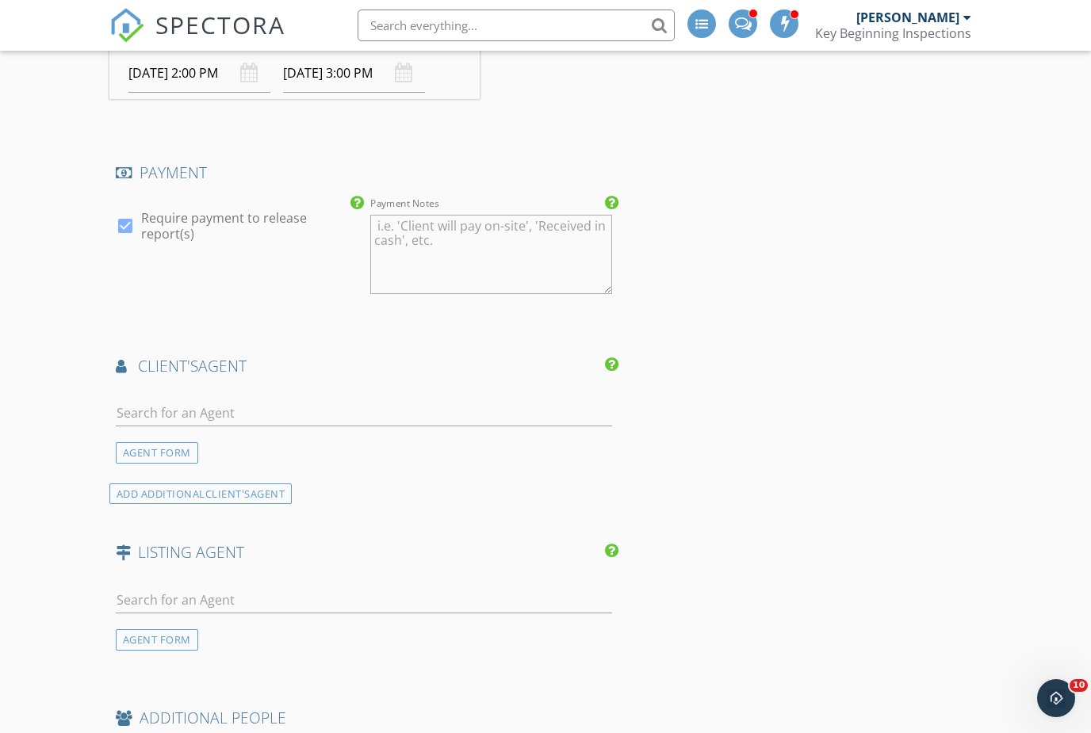
scroll to position [3293, 0]
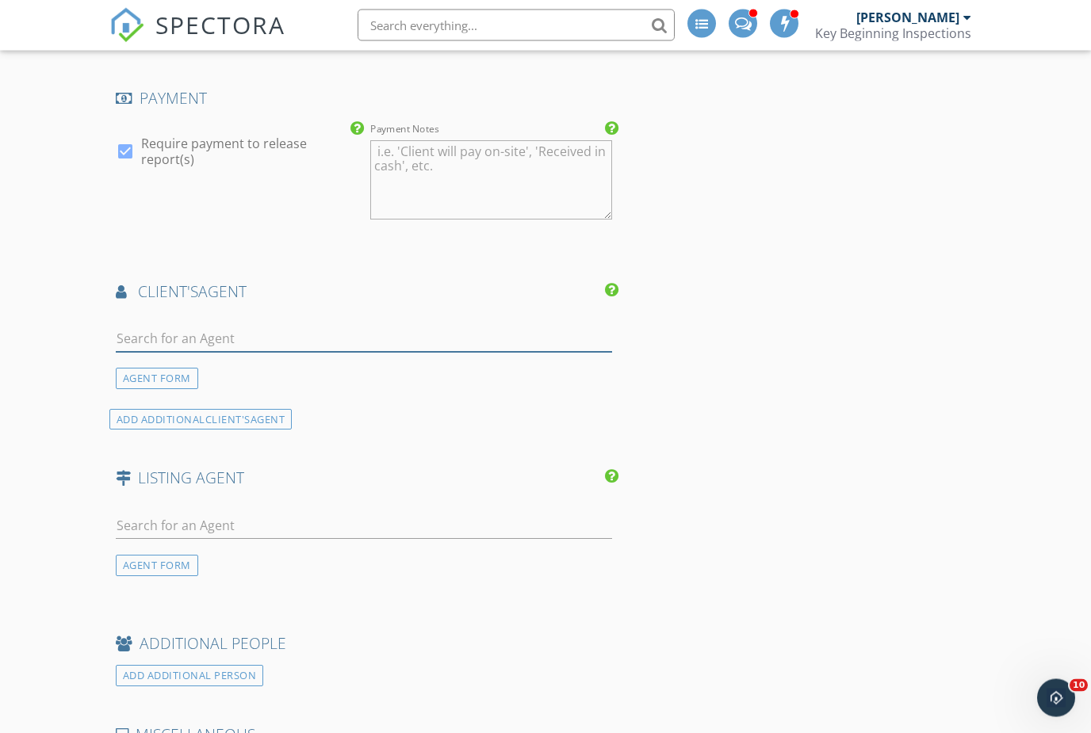
click at [442, 327] on input "text" at bounding box center [364, 340] width 496 height 26
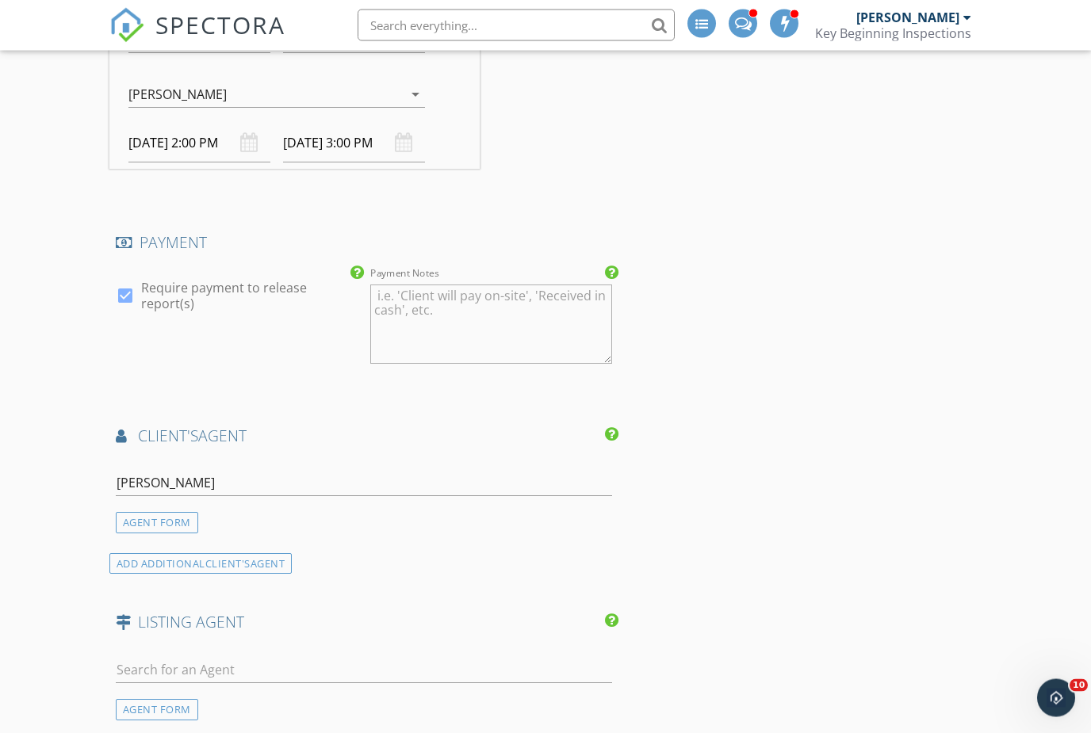
scroll to position [3175, 0]
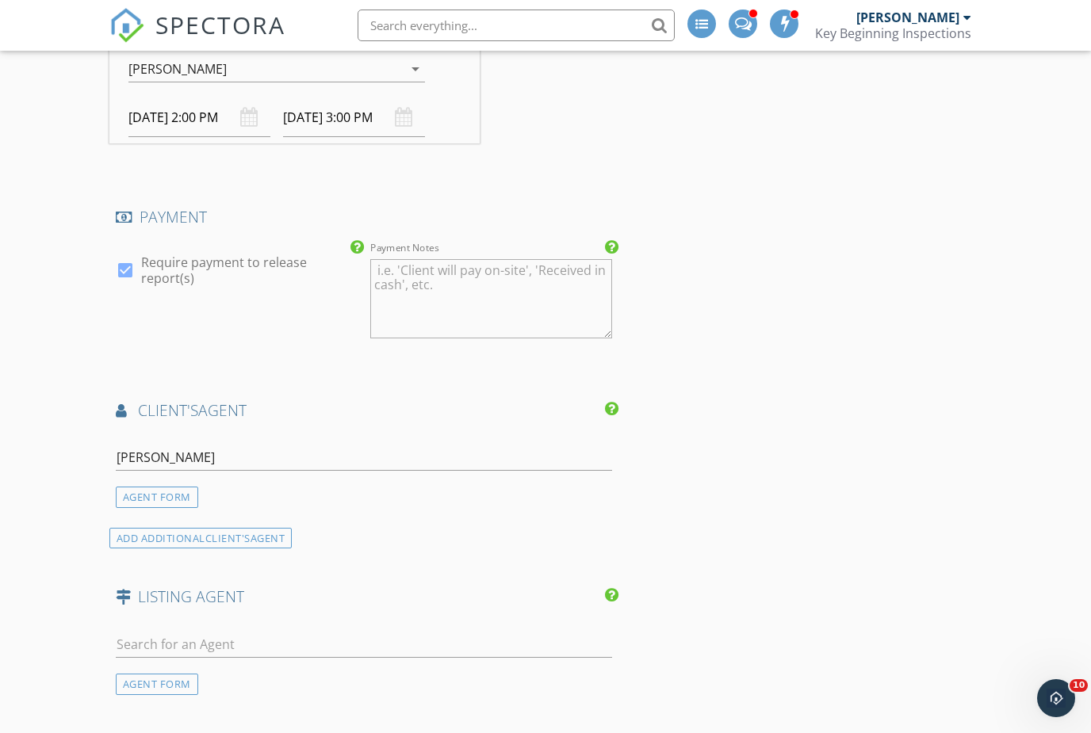
click at [411, 479] on div at bounding box center [364, 482] width 496 height 10
click at [420, 445] on input "Michael" at bounding box center [364, 458] width 496 height 26
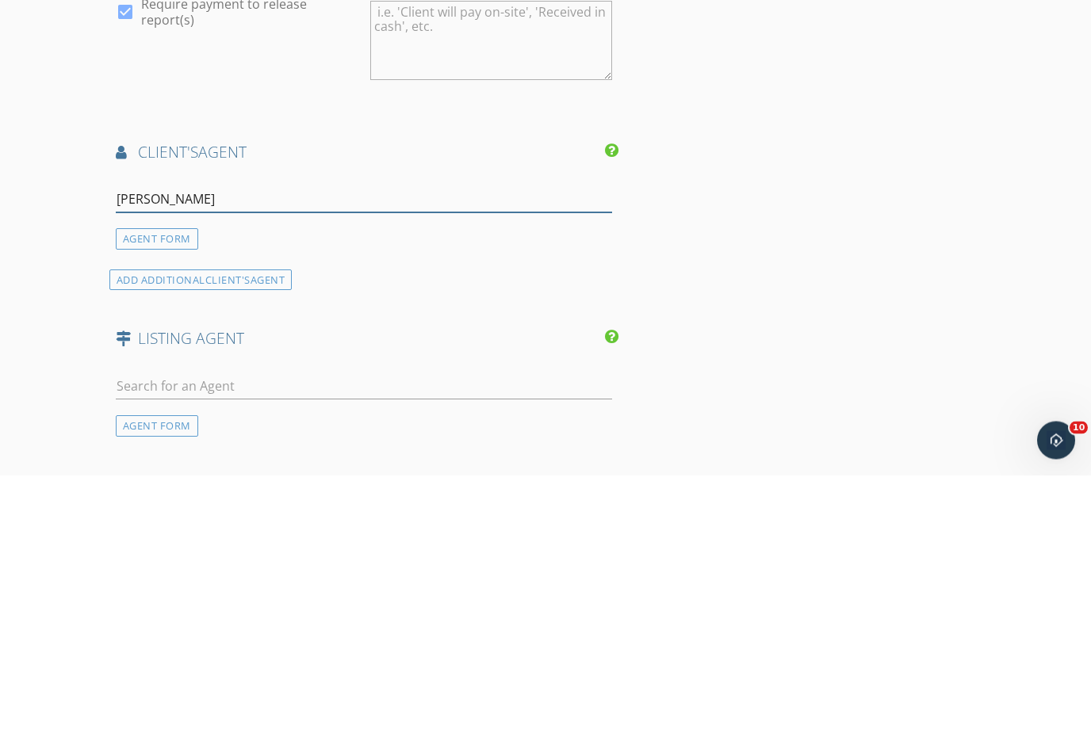
type input "Michael per"
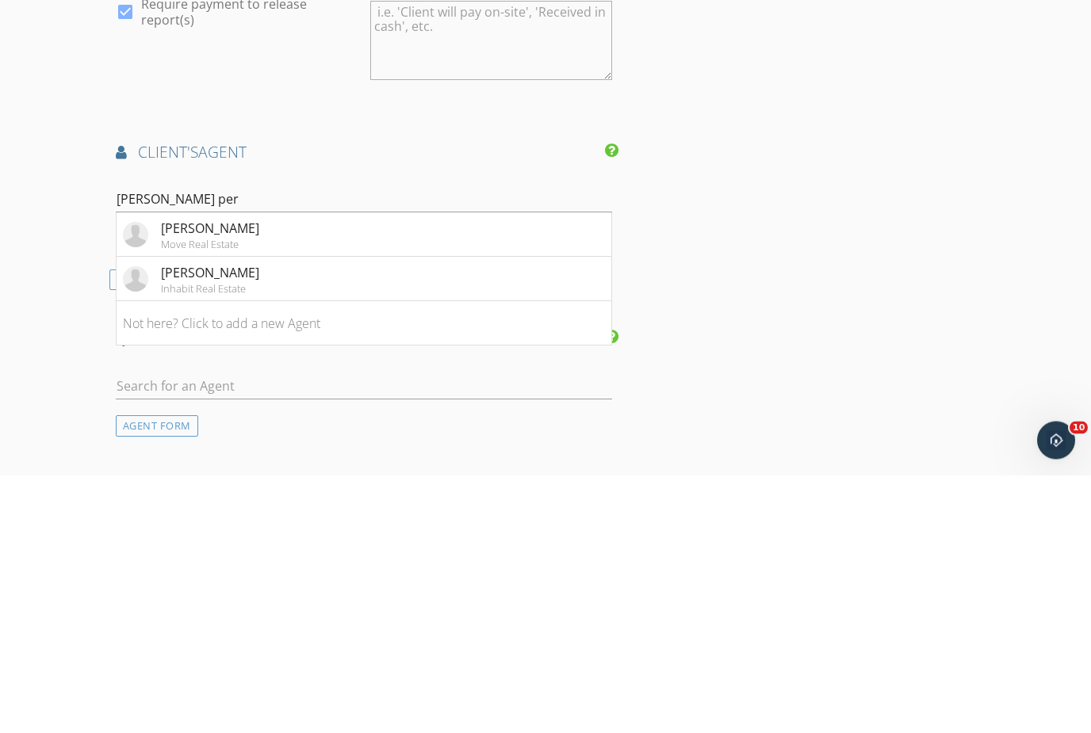
click at [392, 515] on li "Michael Perkins Inhabit Real Estate" at bounding box center [364, 537] width 495 height 44
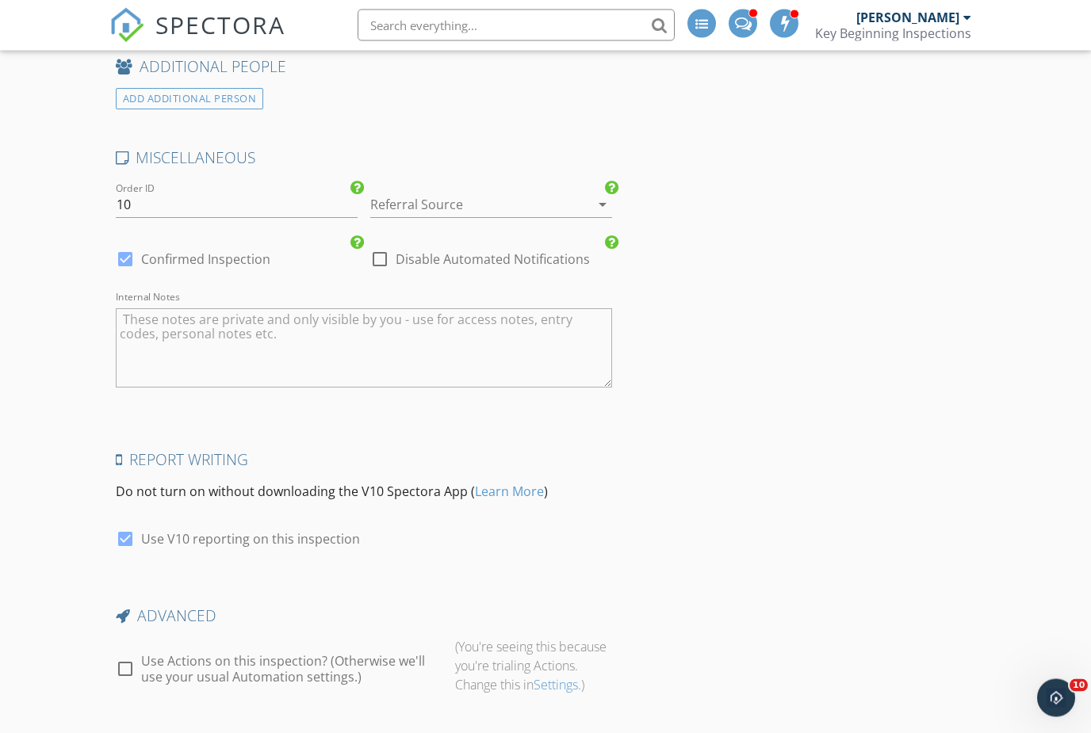
scroll to position [4213, 0]
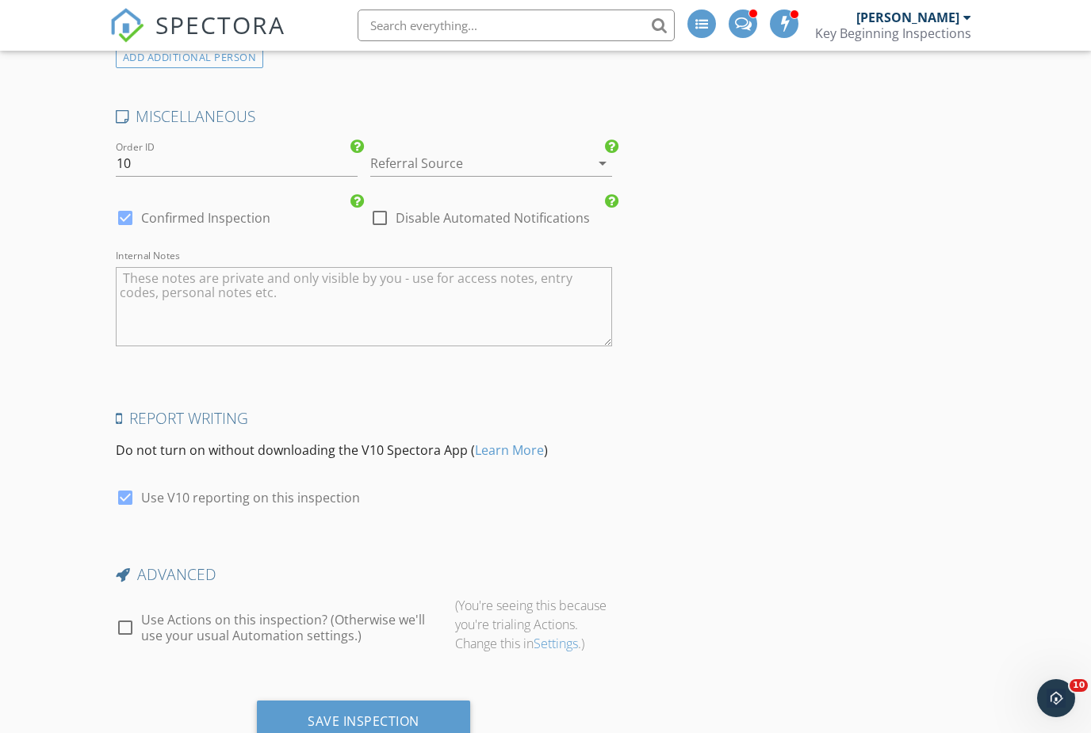
click at [384, 713] on div "Save Inspection" at bounding box center [364, 721] width 112 height 16
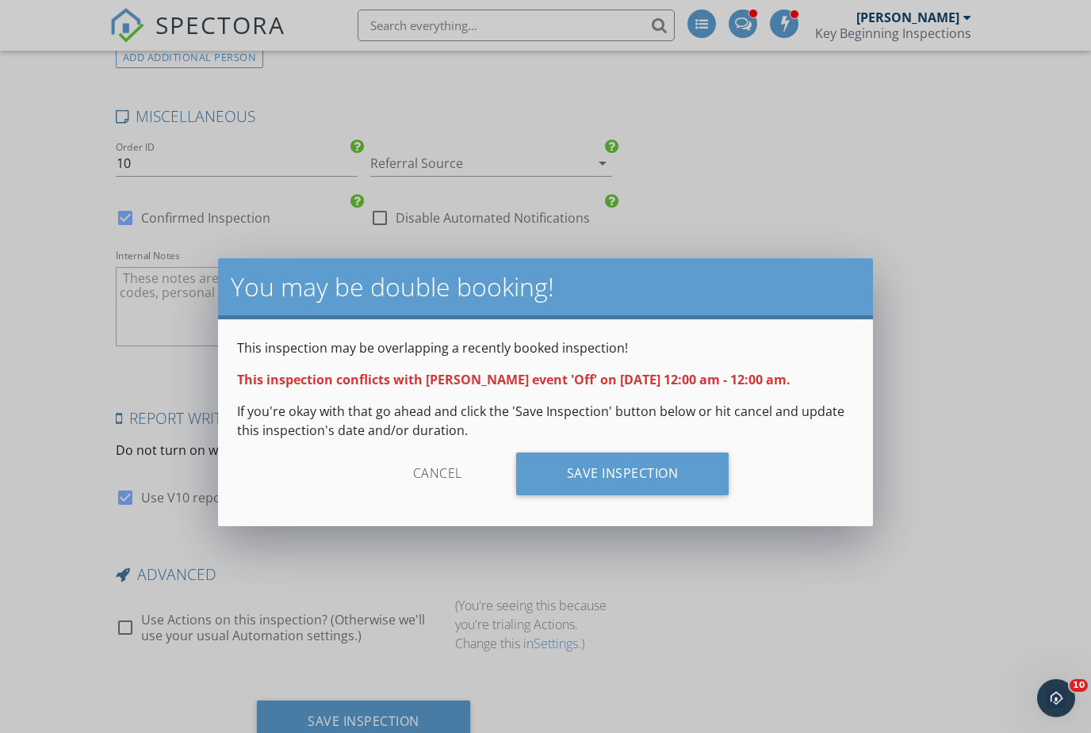
click at [644, 481] on div "Save Inspection" at bounding box center [622, 474] width 213 height 43
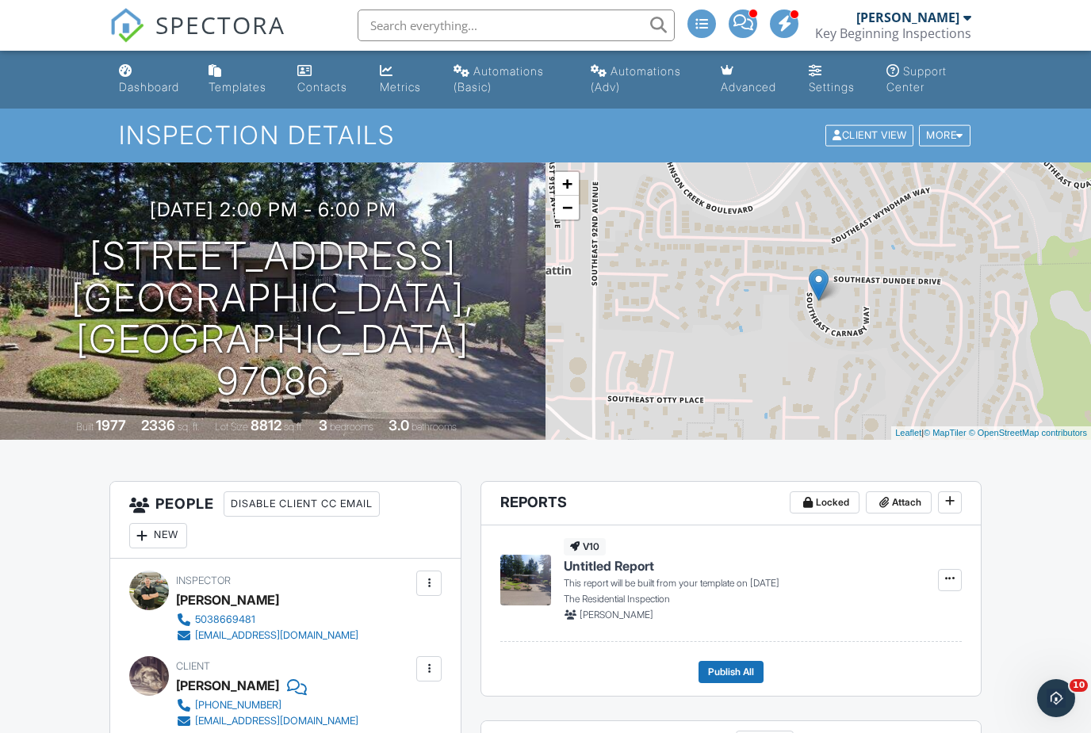
click at [154, 81] on div "Dashboard" at bounding box center [149, 86] width 60 height 13
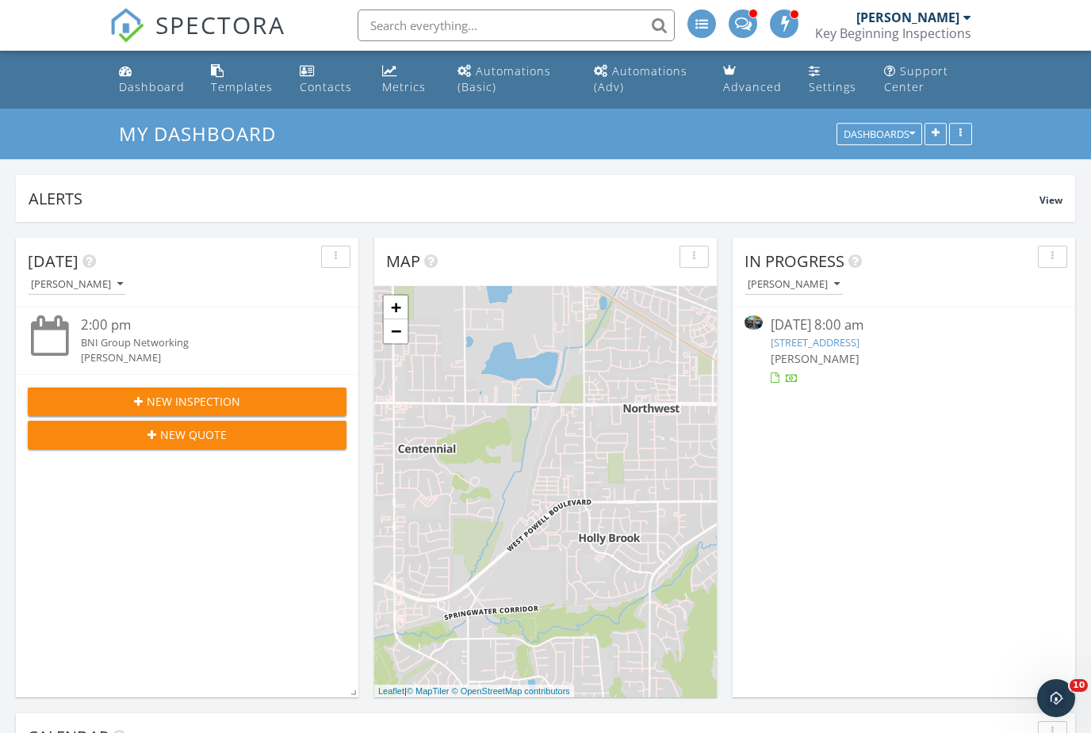
click at [400, 65] on link "Metrics" at bounding box center [407, 79] width 63 height 45
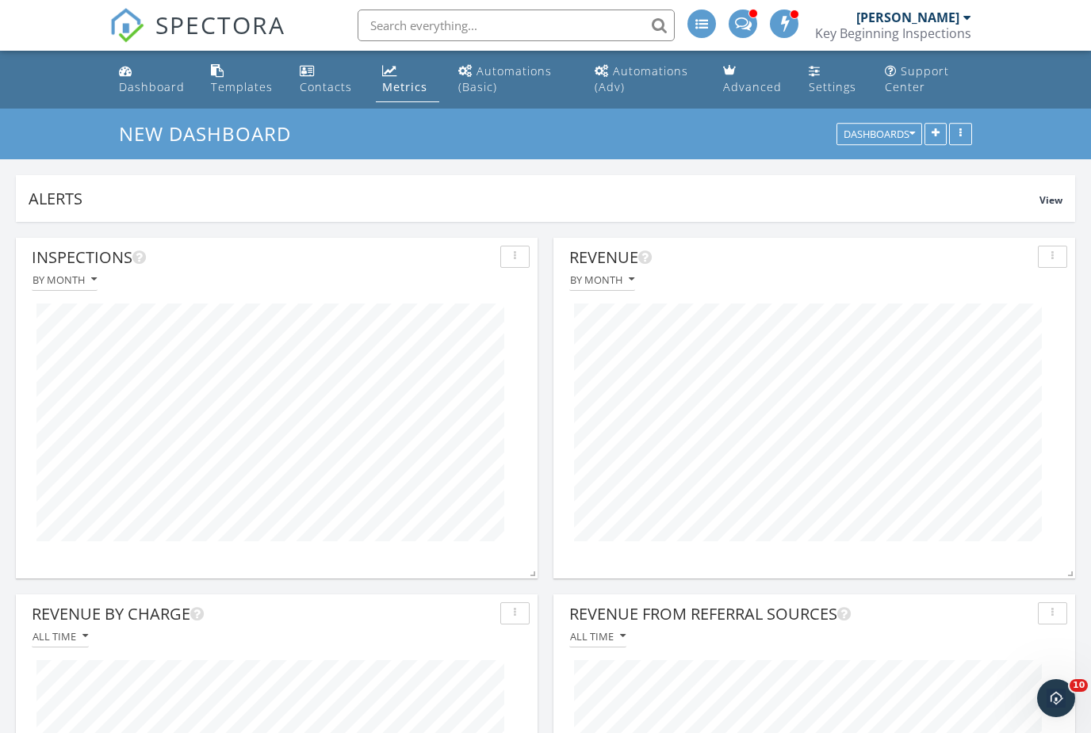
scroll to position [341, 522]
click at [142, 78] on link "Dashboard" at bounding box center [152, 79] width 79 height 45
